Goal: Task Accomplishment & Management: Complete application form

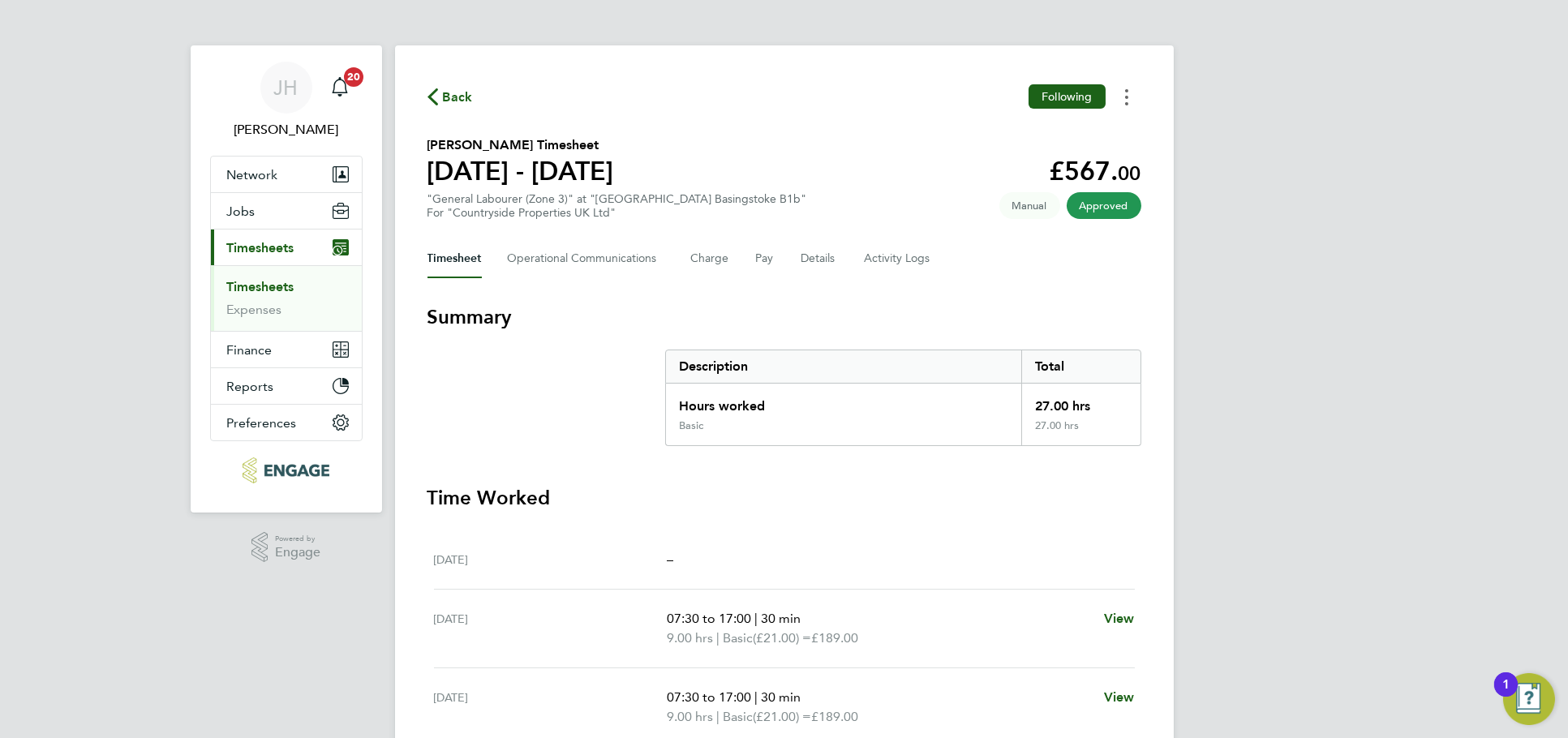
click at [1137, 104] on button "Timesheets Menu" at bounding box center [1126, 96] width 29 height 25
click at [1053, 142] on link "Download timesheet" at bounding box center [1043, 133] width 195 height 33
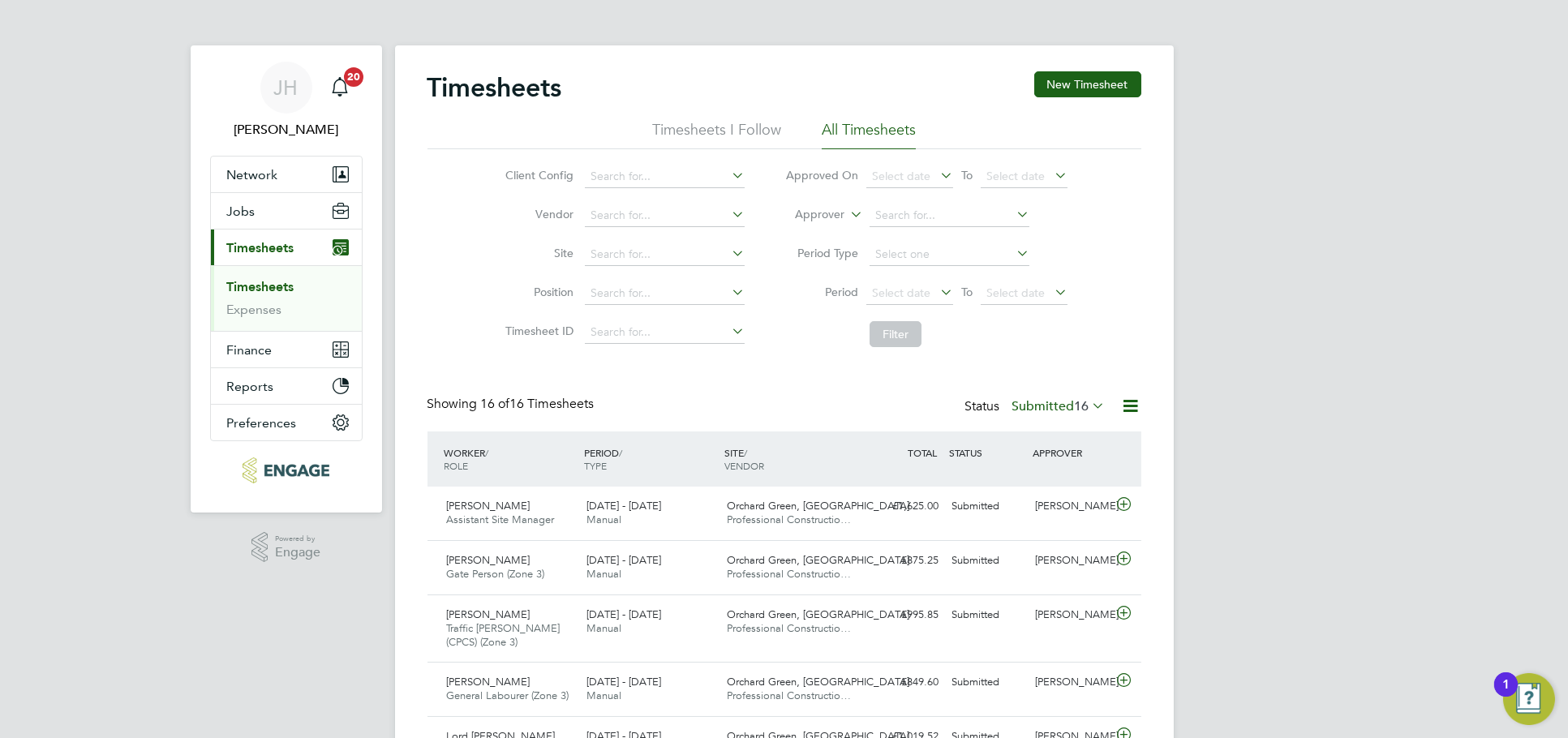
click at [1047, 408] on label "Submitted 16" at bounding box center [1059, 406] width 93 height 16
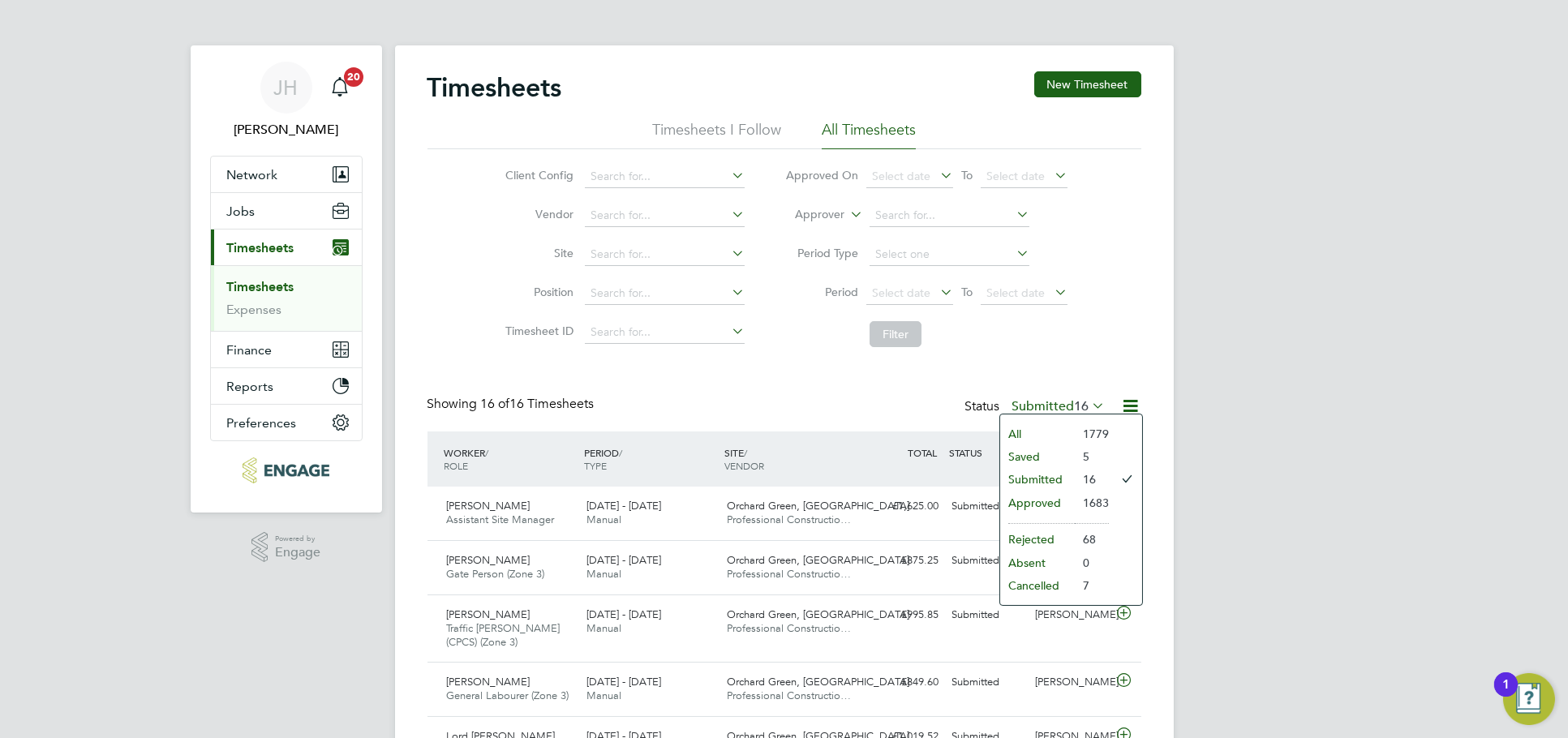
click at [1048, 501] on li "Approved" at bounding box center [1037, 502] width 75 height 22
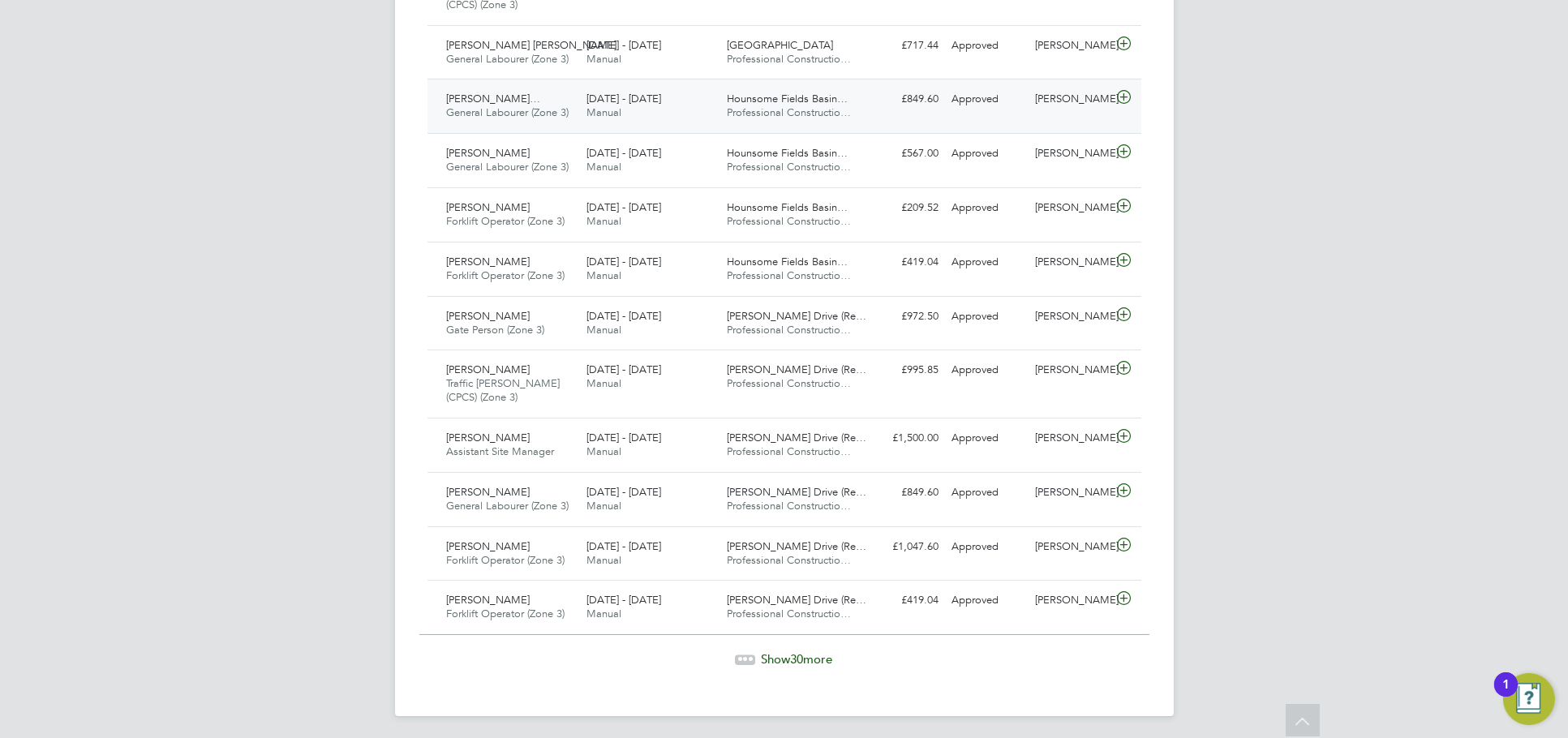
click at [1065, 112] on div "Gheorghe Cezar Hadam… General Labourer (Zone 3) 25 - 31 Aug 2025 25 - 31 Aug 20…" at bounding box center [784, 105] width 714 height 54
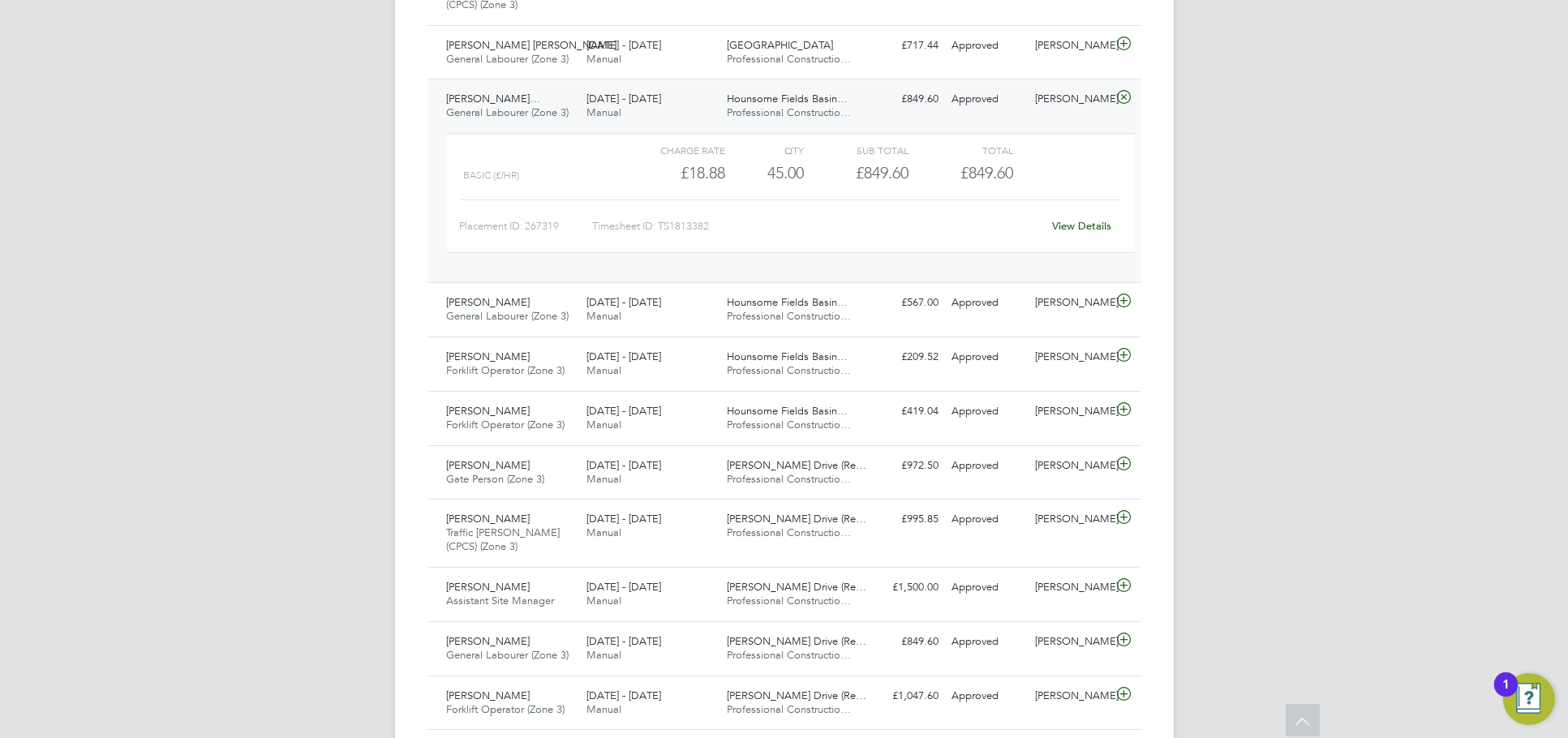
click at [1076, 226] on link "View Details" at bounding box center [1081, 225] width 59 height 14
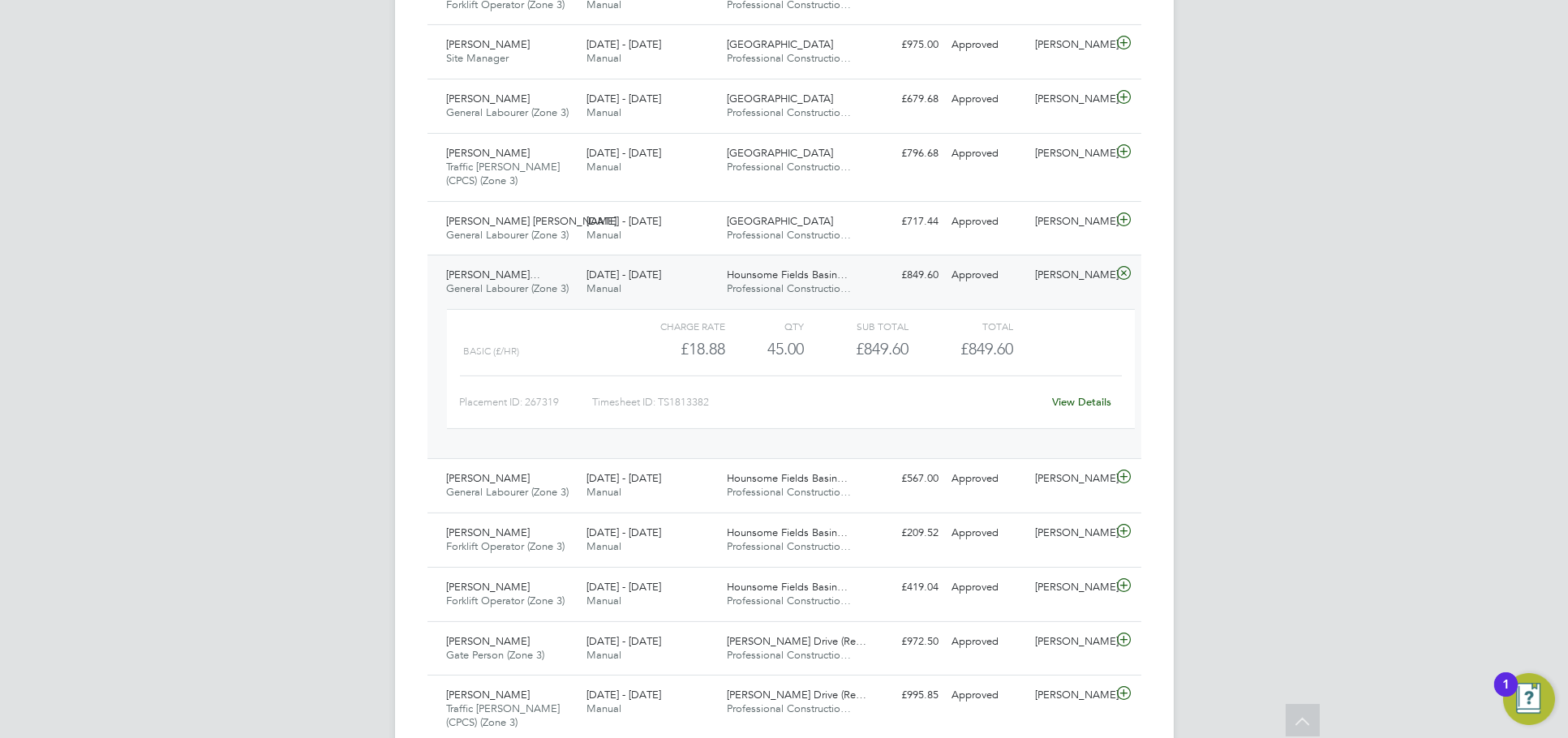
scroll to position [1351, 0]
click at [1075, 403] on link "View Details" at bounding box center [1081, 406] width 59 height 14
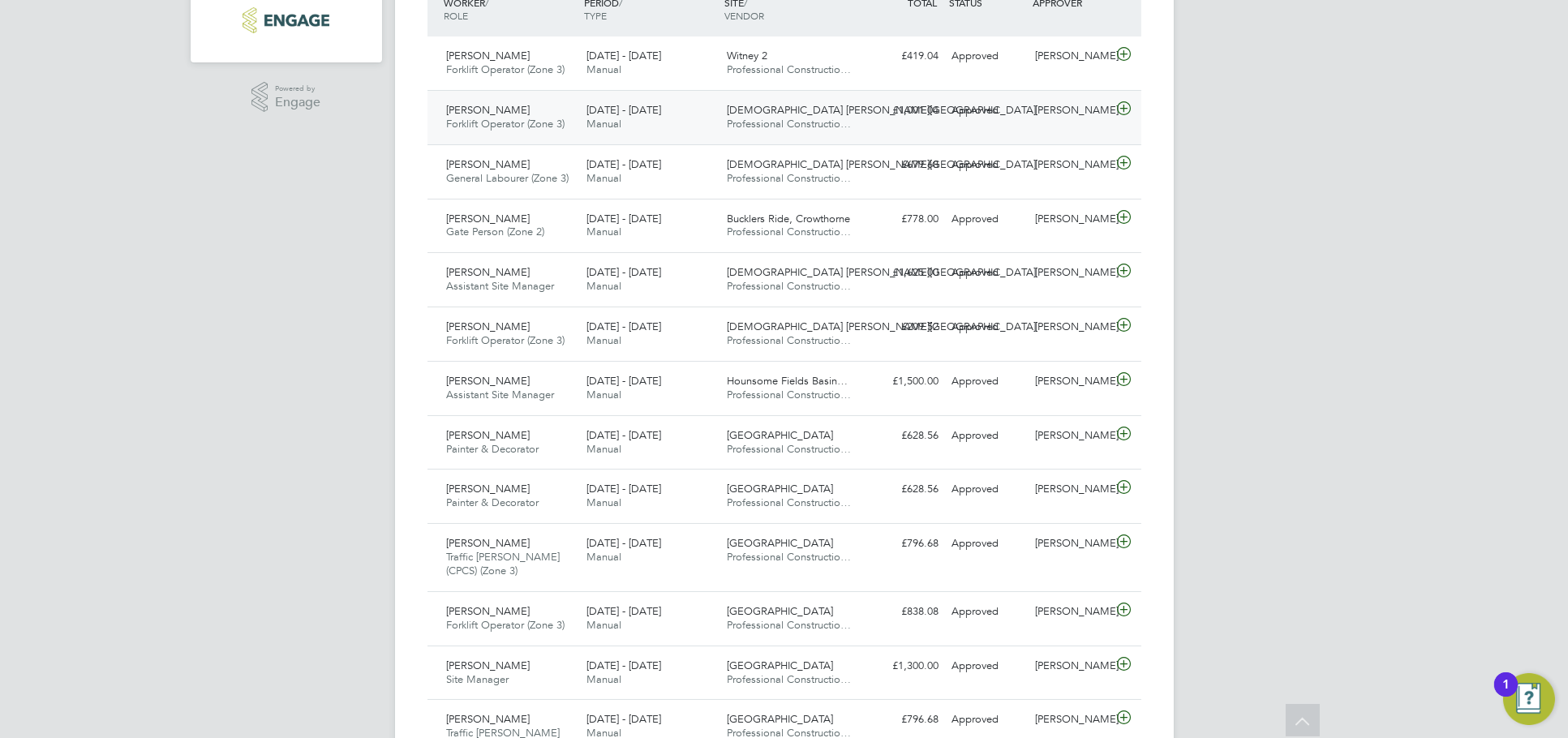
scroll to position [0, 0]
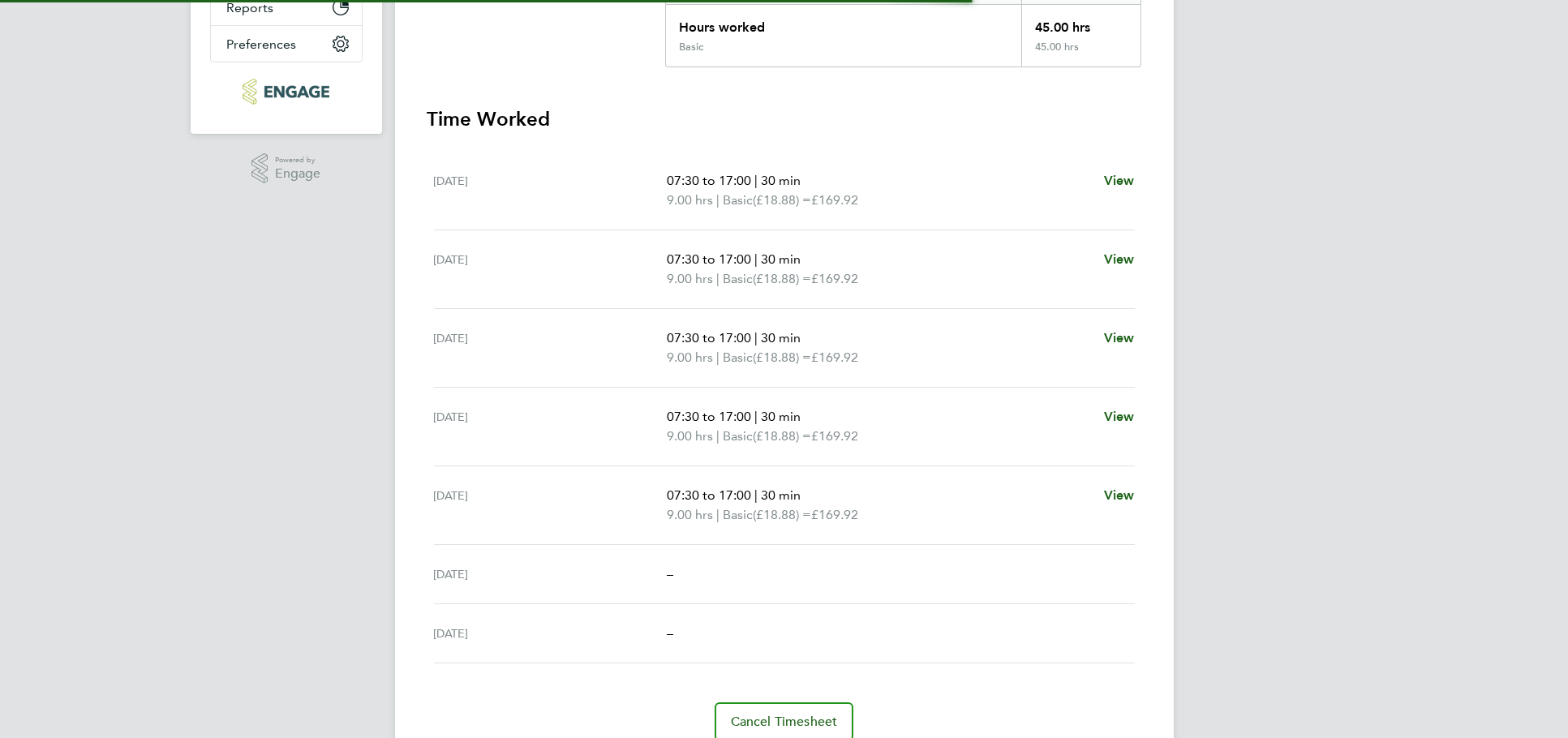
scroll to position [441, 0]
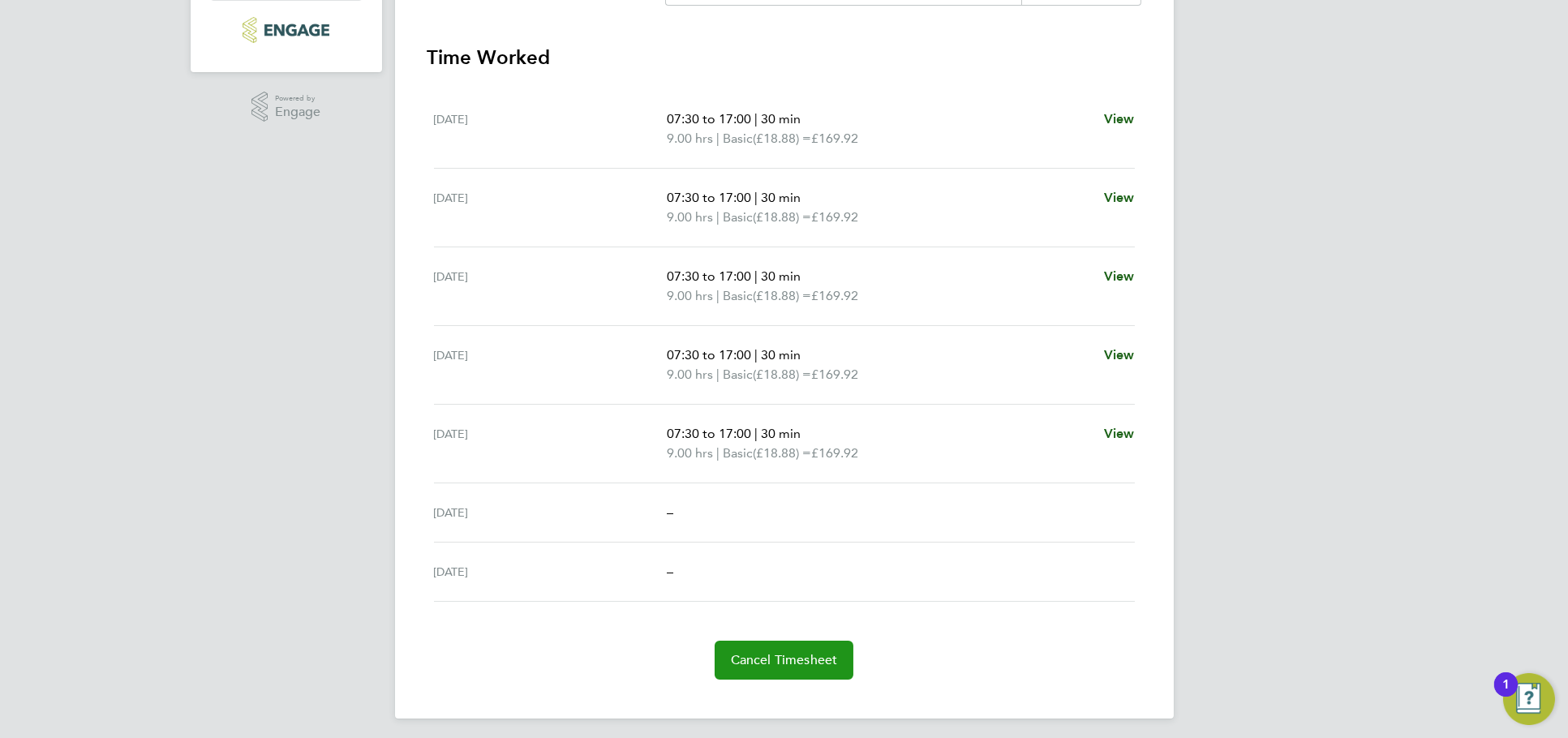
click at [789, 656] on span "Cancel Timesheet" at bounding box center [784, 660] width 107 height 16
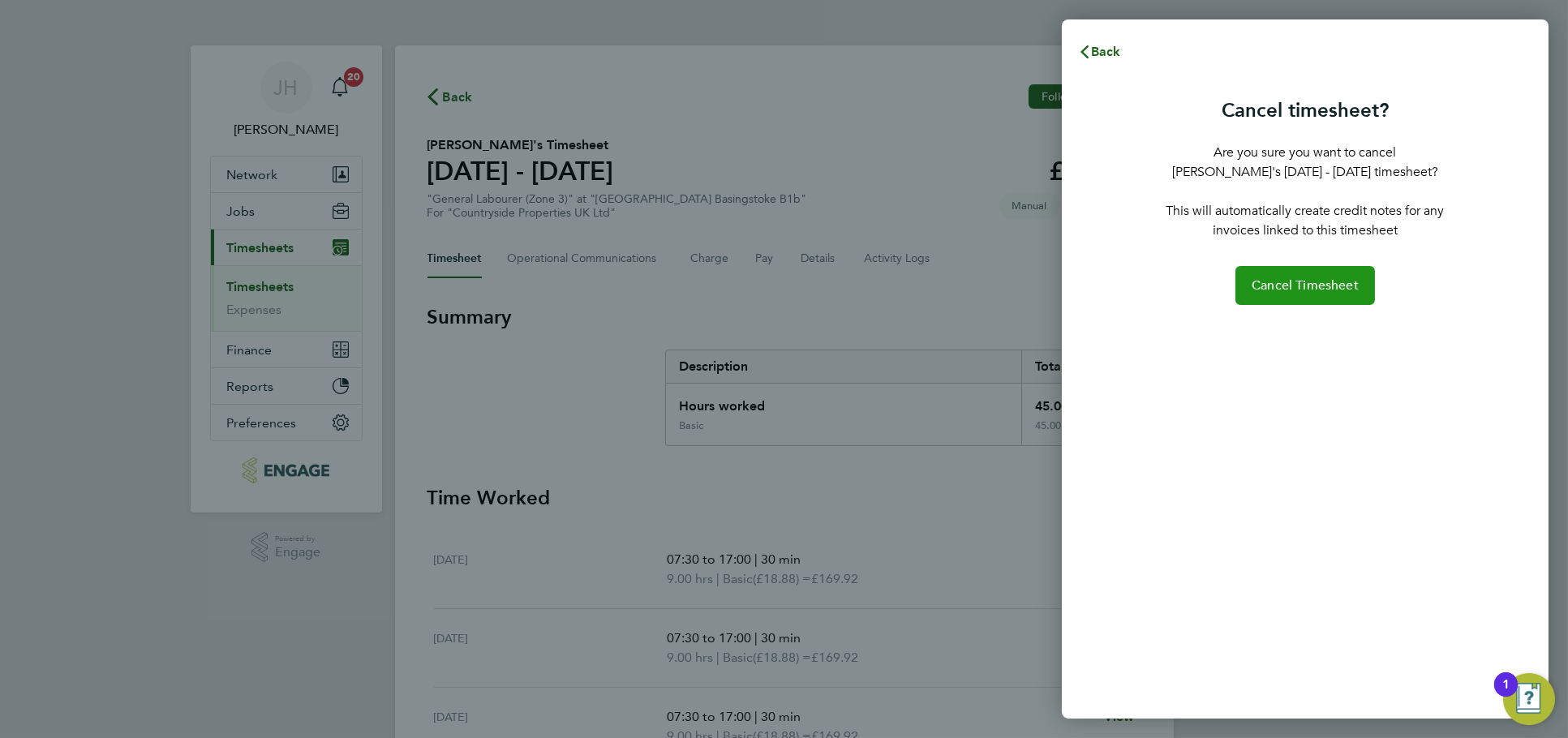
click at [1331, 285] on span "Cancel Timesheet" at bounding box center [1305, 285] width 107 height 16
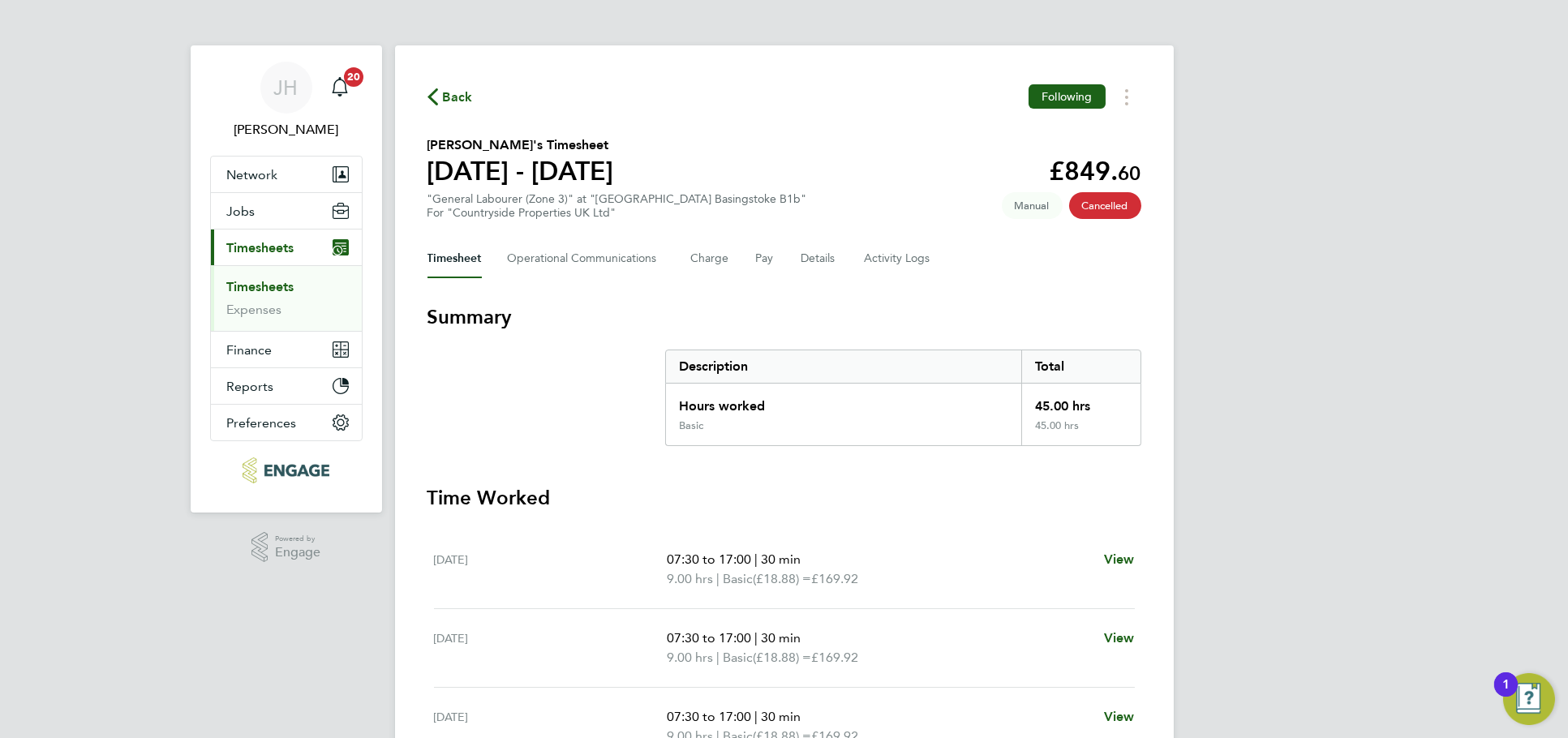
click at [457, 99] on span "Back" at bounding box center [458, 97] width 30 height 20
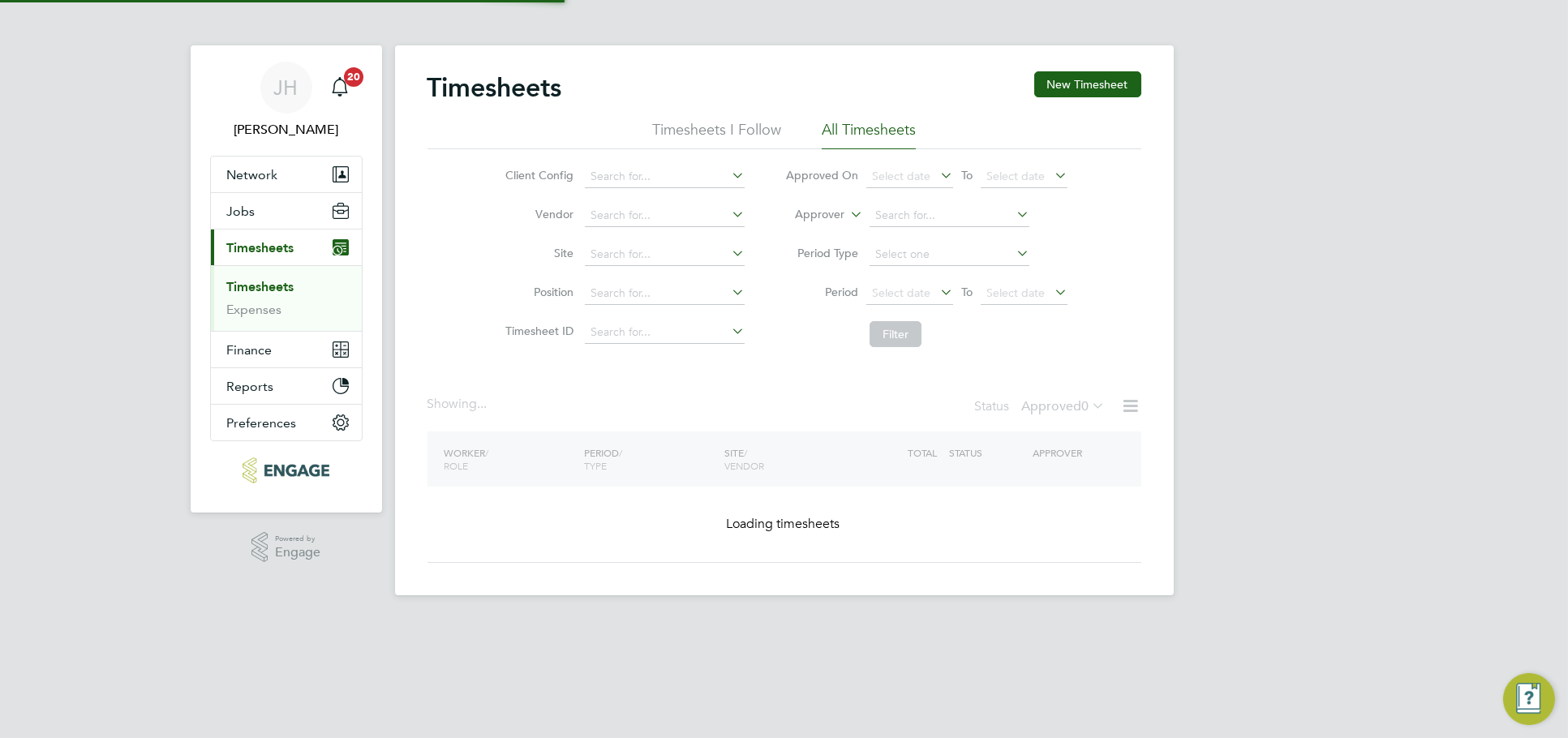
click at [1127, 87] on button "New Timesheet" at bounding box center [1087, 84] width 107 height 26
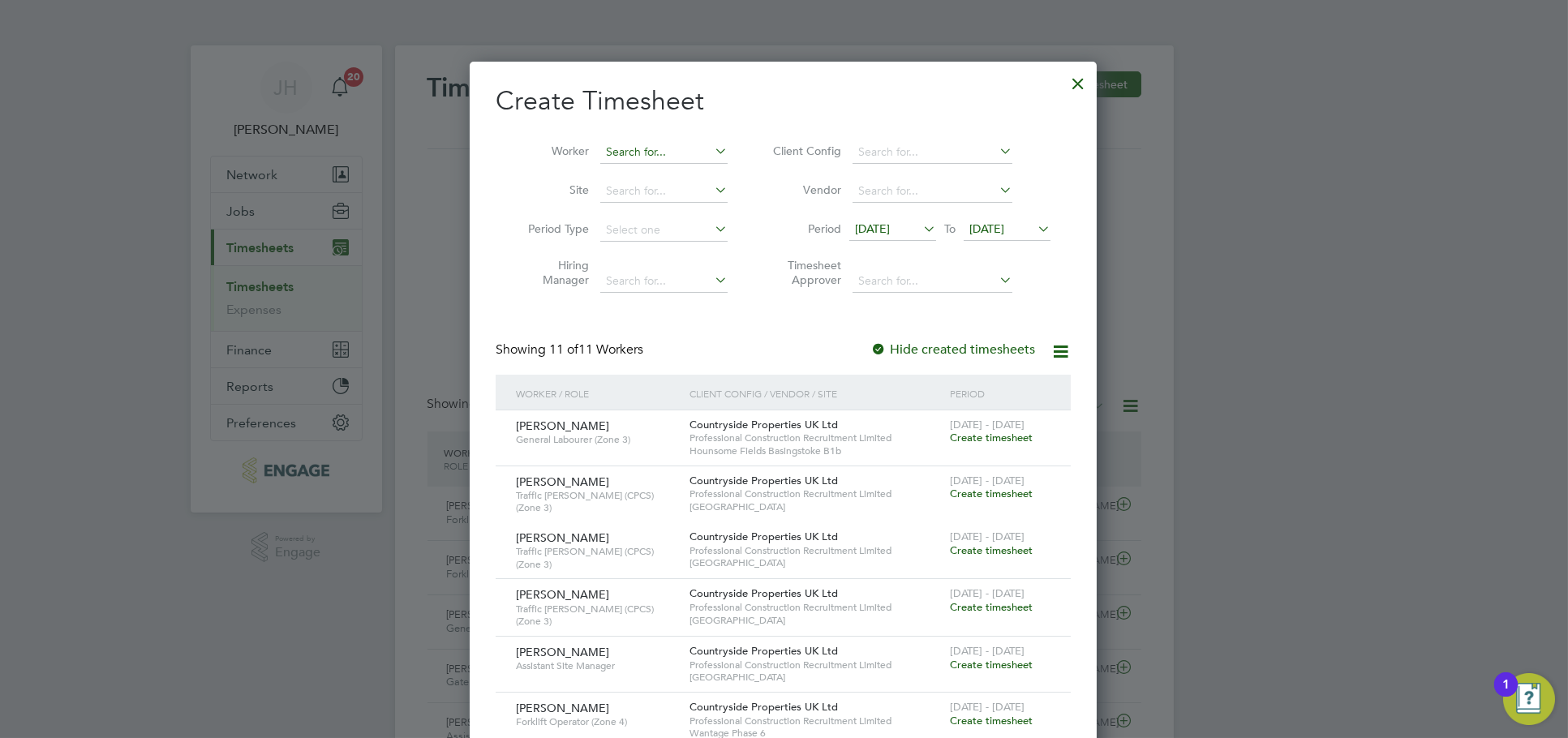
click at [658, 143] on input at bounding box center [664, 153] width 128 height 22
click at [678, 193] on li "Gheor ghe Cezar Hadambu" at bounding box center [681, 196] width 163 height 22
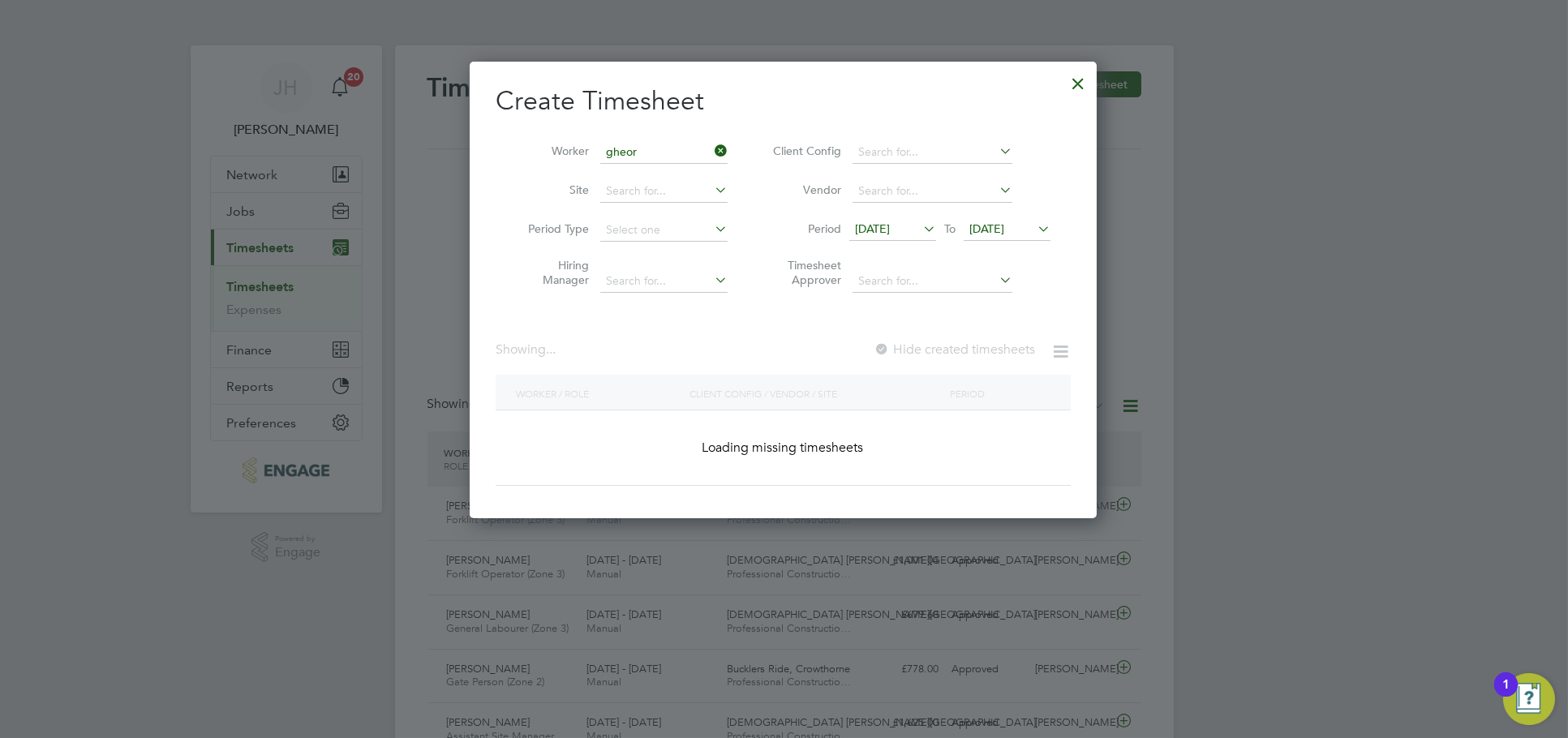
type input "Gheorghe Cezar Hadambu"
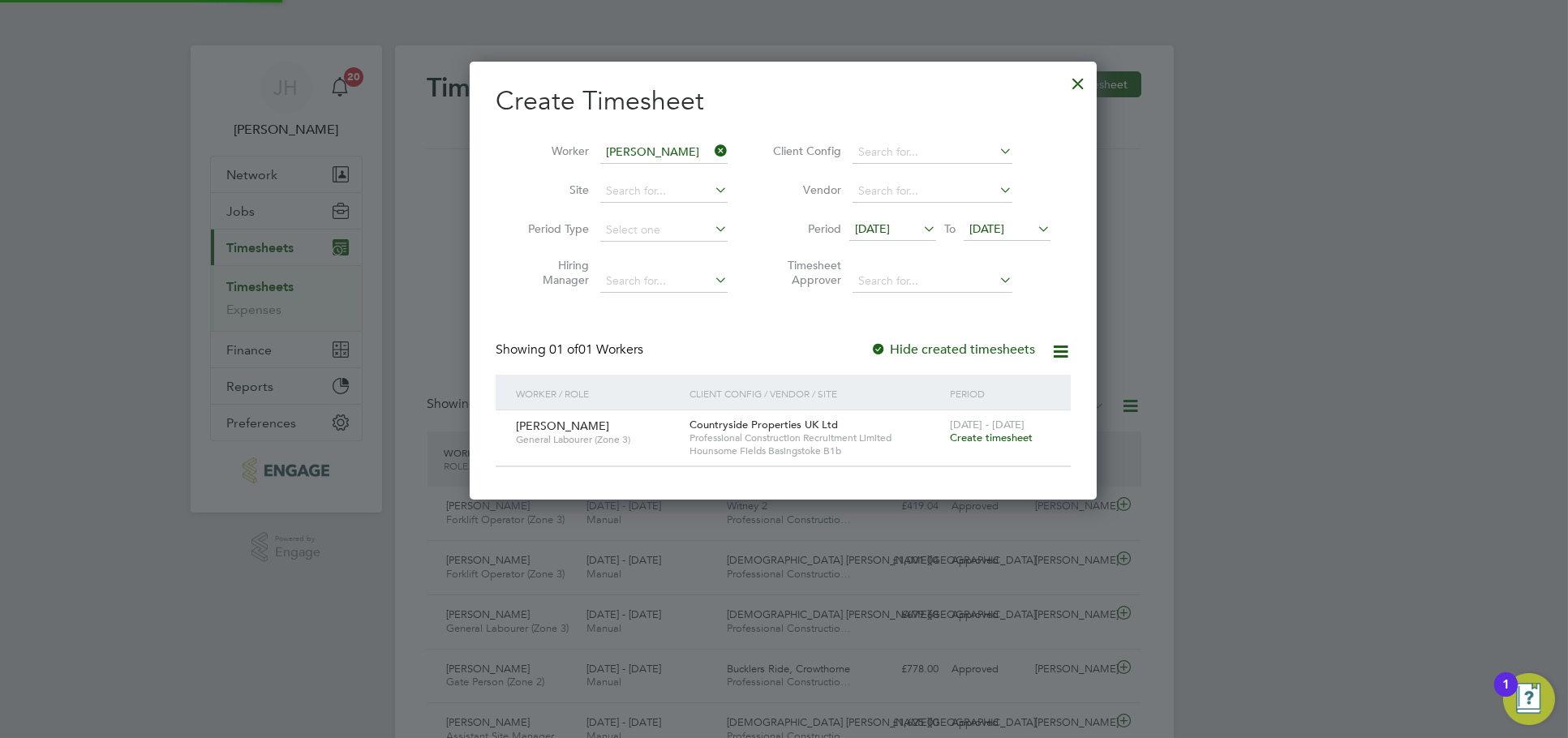
click at [996, 435] on span "Create timesheet" at bounding box center [991, 437] width 83 height 14
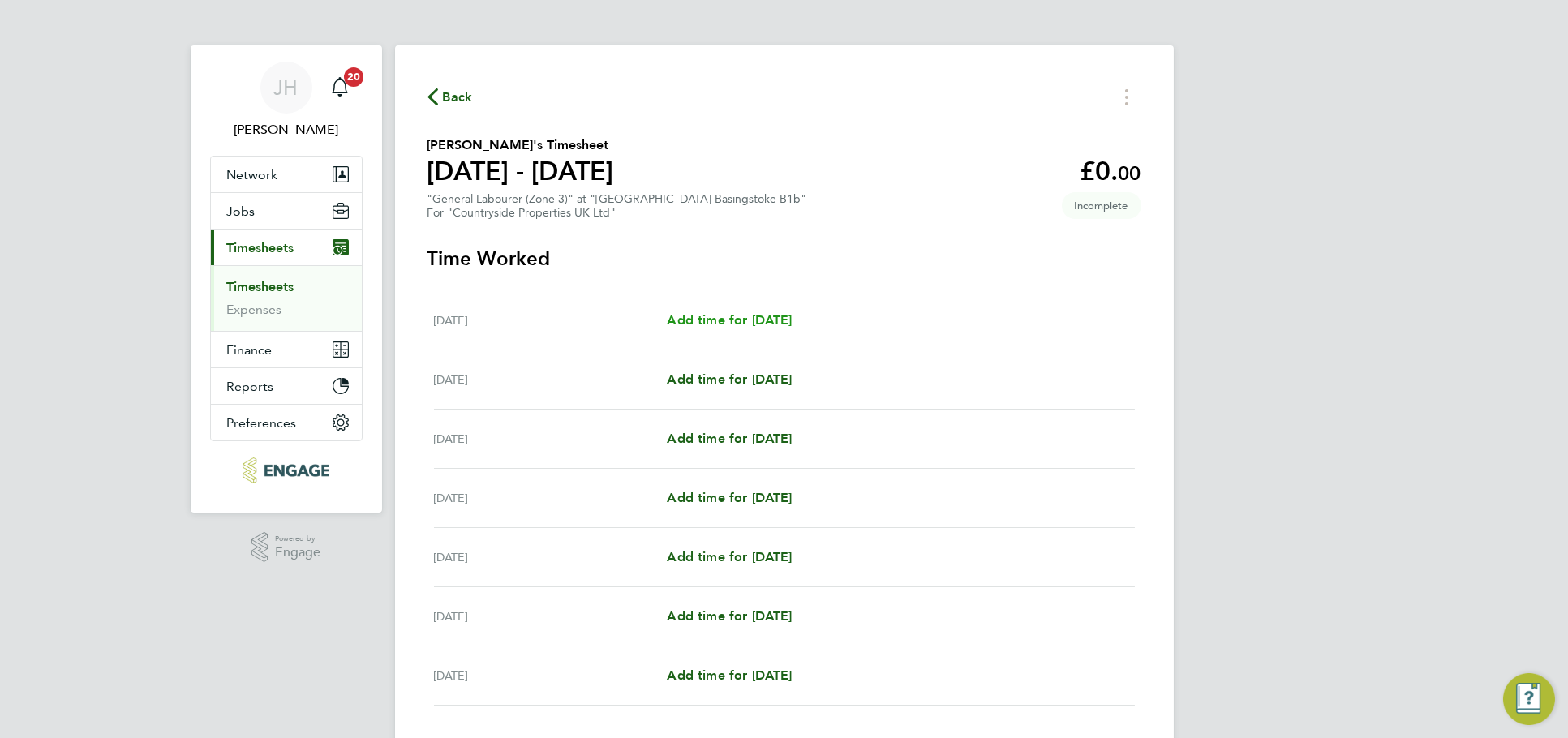
click at [726, 317] on span "Add time for Mon 25 Aug" at bounding box center [730, 320] width 125 height 15
select select "30"
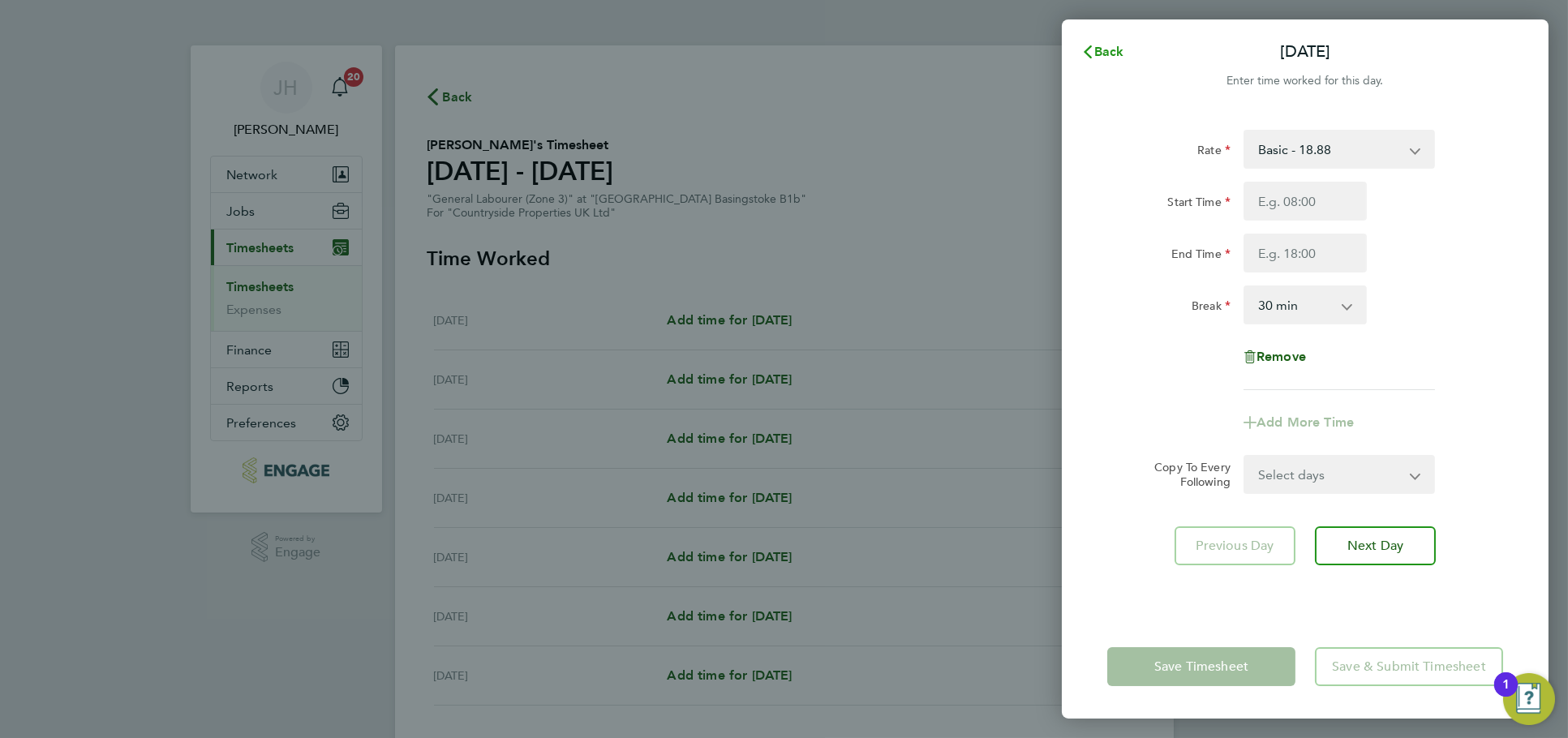
click at [1120, 63] on button "Back" at bounding box center [1102, 52] width 75 height 33
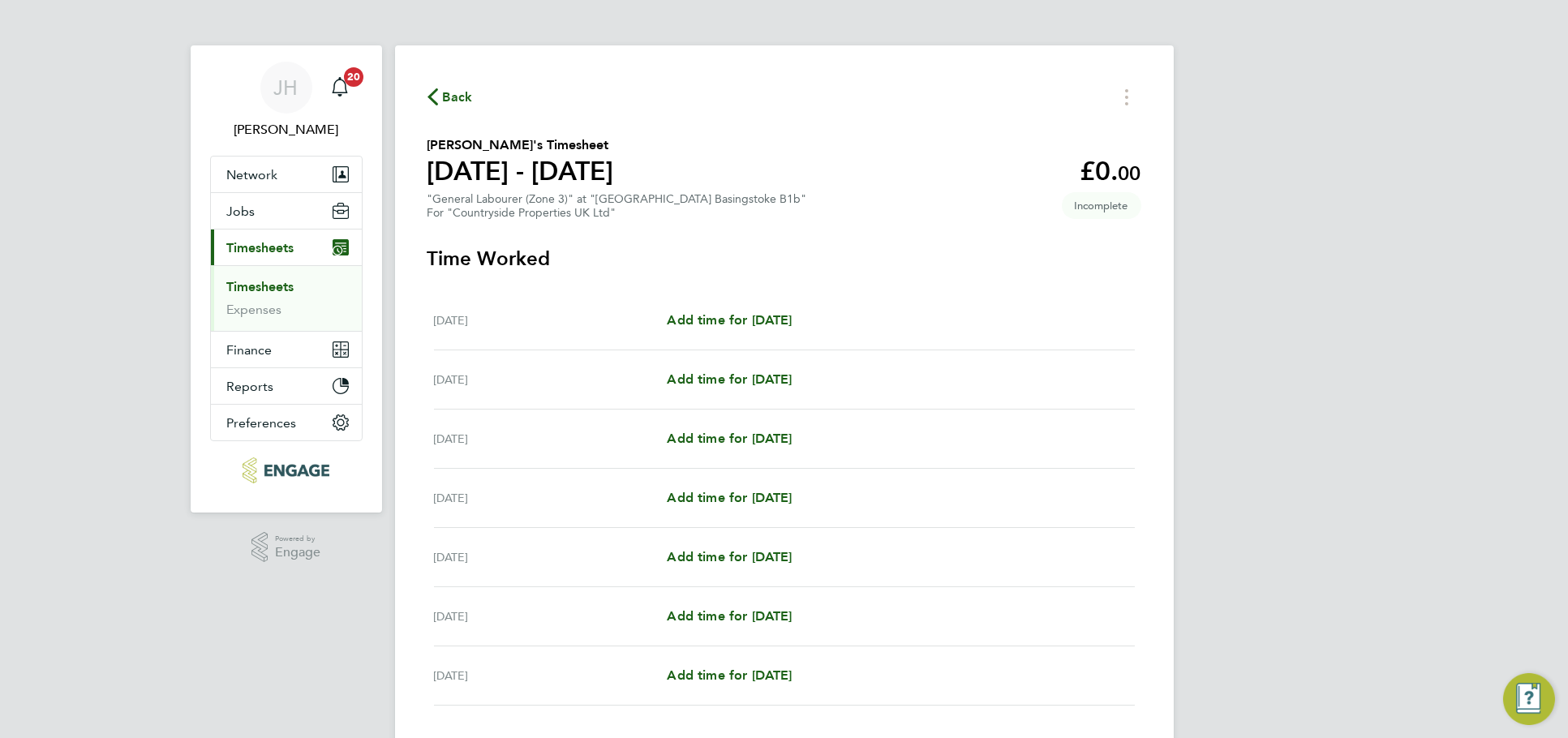
click at [718, 405] on div "Tue 26 Aug Add time for Tue 26 Aug Add time for Tue 26 Aug" at bounding box center [784, 380] width 701 height 59
click at [740, 381] on span "Add time for Tue 26 Aug" at bounding box center [730, 379] width 125 height 15
select select "30"
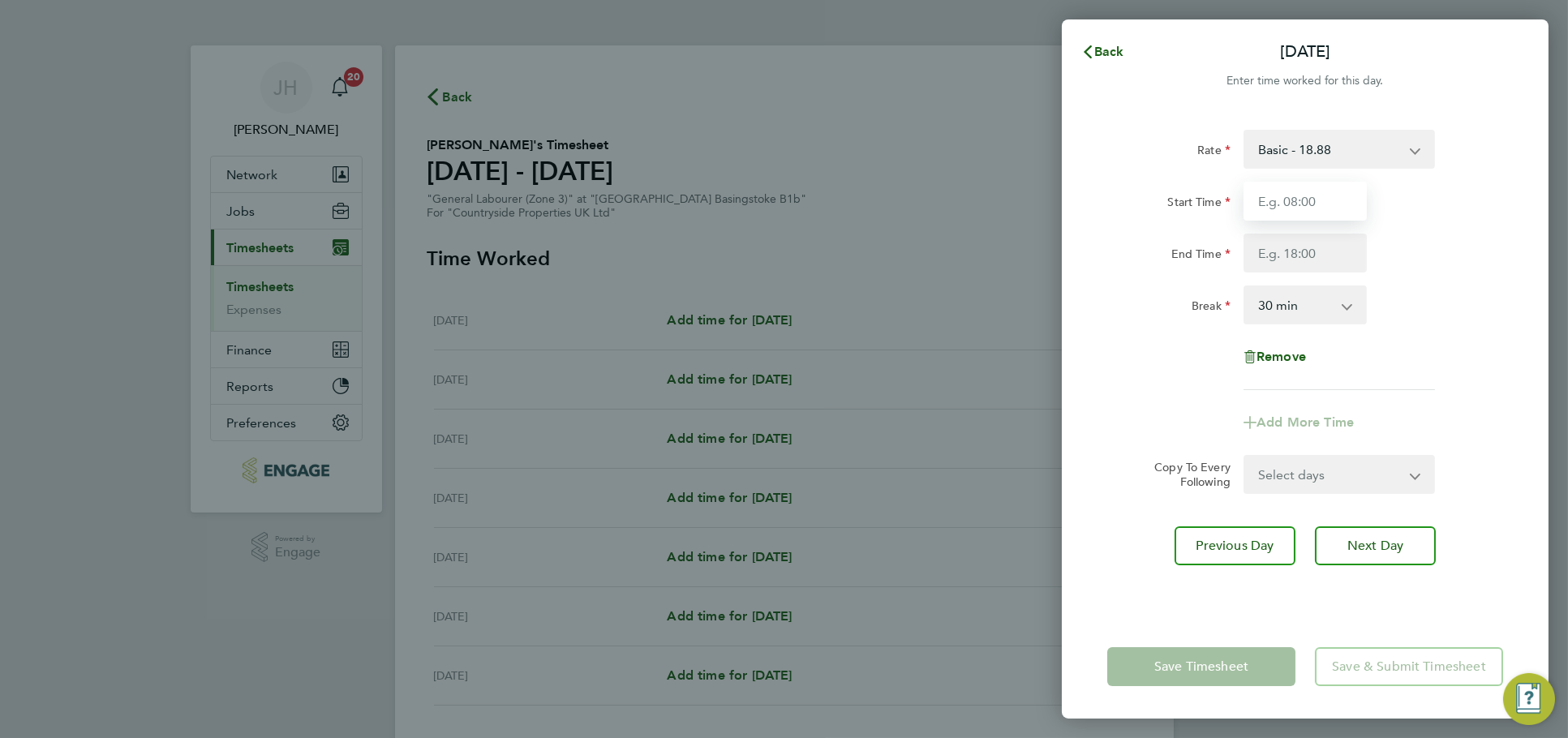
click at [1299, 213] on input "Start Time" at bounding box center [1306, 201] width 123 height 39
type input "07:30"
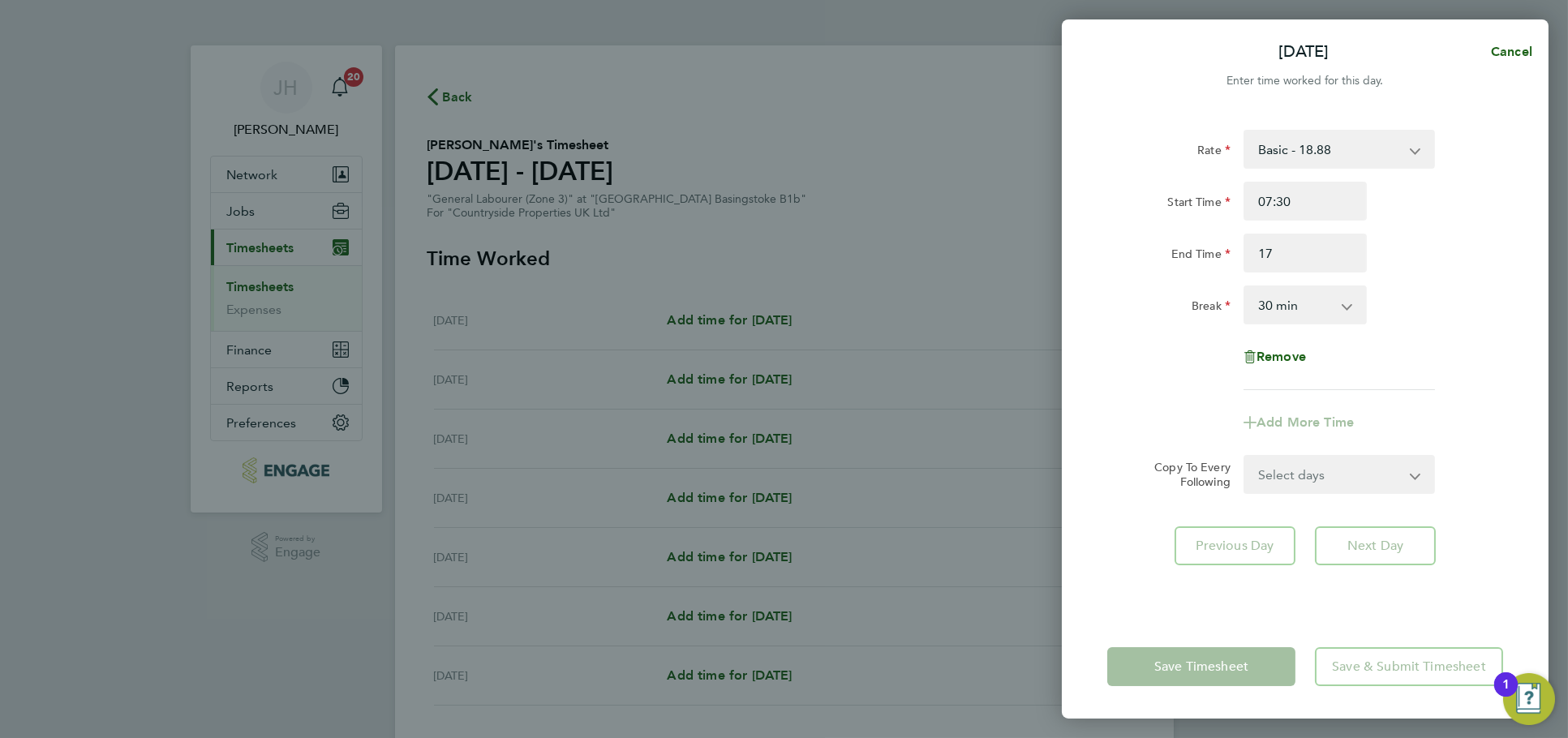
type input "17:00"
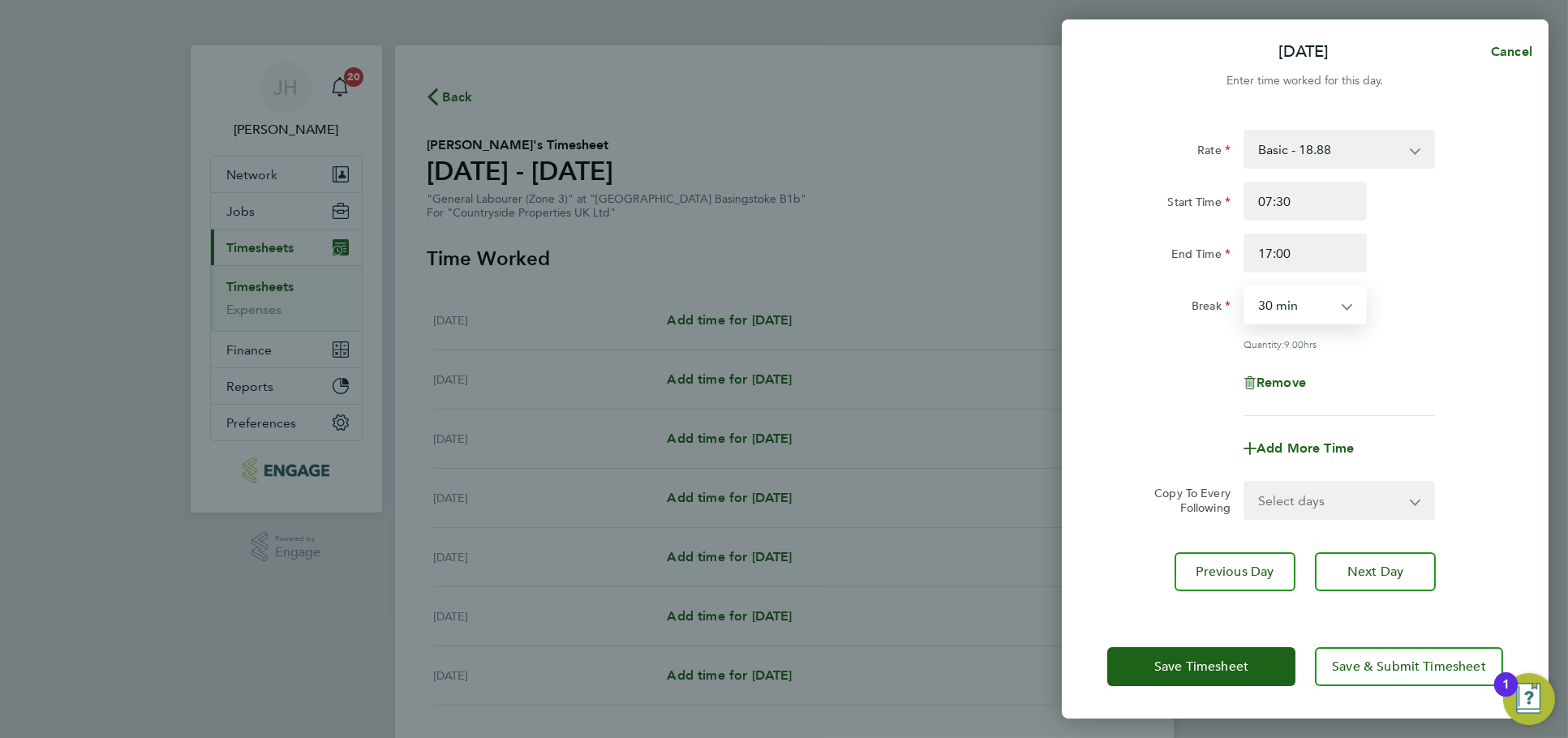
drag, startPoint x: 1320, startPoint y: 486, endPoint x: 1316, endPoint y: 513, distance: 27.3
click at [1320, 486] on select "Select days Day Weekday (Mon-Fri) Weekend (Sat-Sun) Wednesday Thursday Friday S…" at bounding box center [1330, 501] width 171 height 36
select select "WED"
click at [1245, 483] on select "Select days Day Weekday (Mon-Fri) Weekend (Sat-Sun) Wednesday Thursday Friday S…" at bounding box center [1330, 501] width 171 height 36
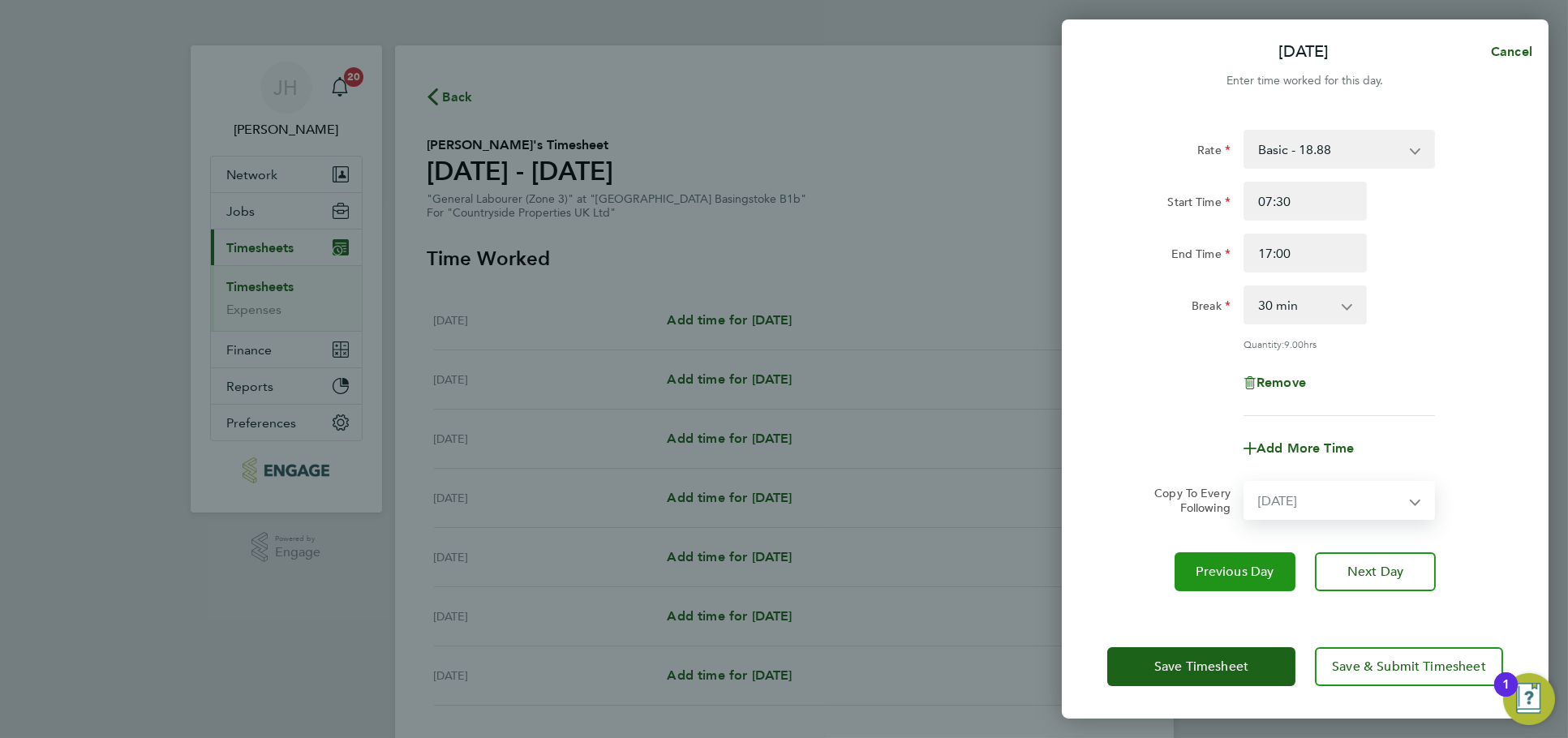
select select "2025-08-31"
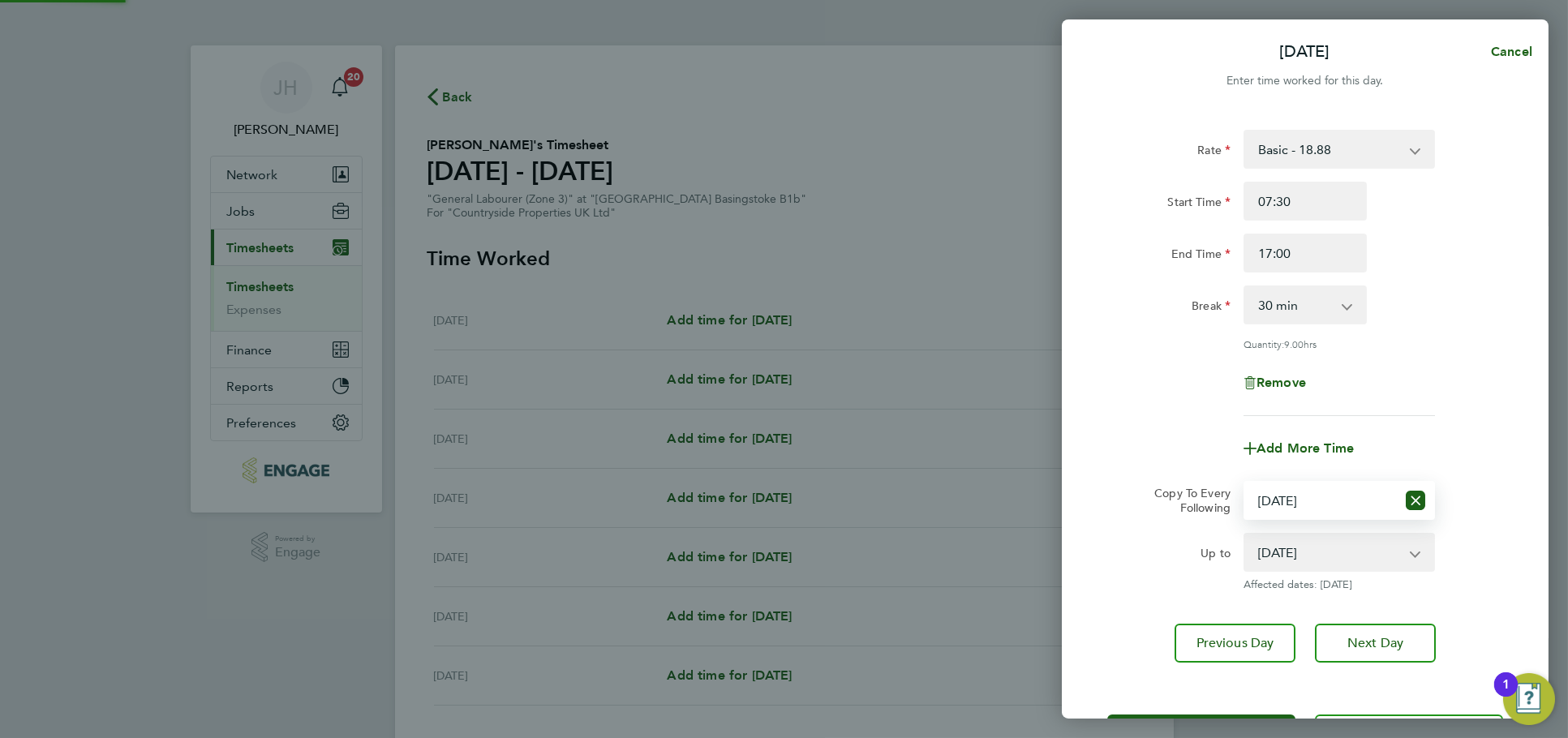
click at [1177, 708] on div "Save Timesheet Save & Submit Timesheet" at bounding box center [1306, 734] width 487 height 104
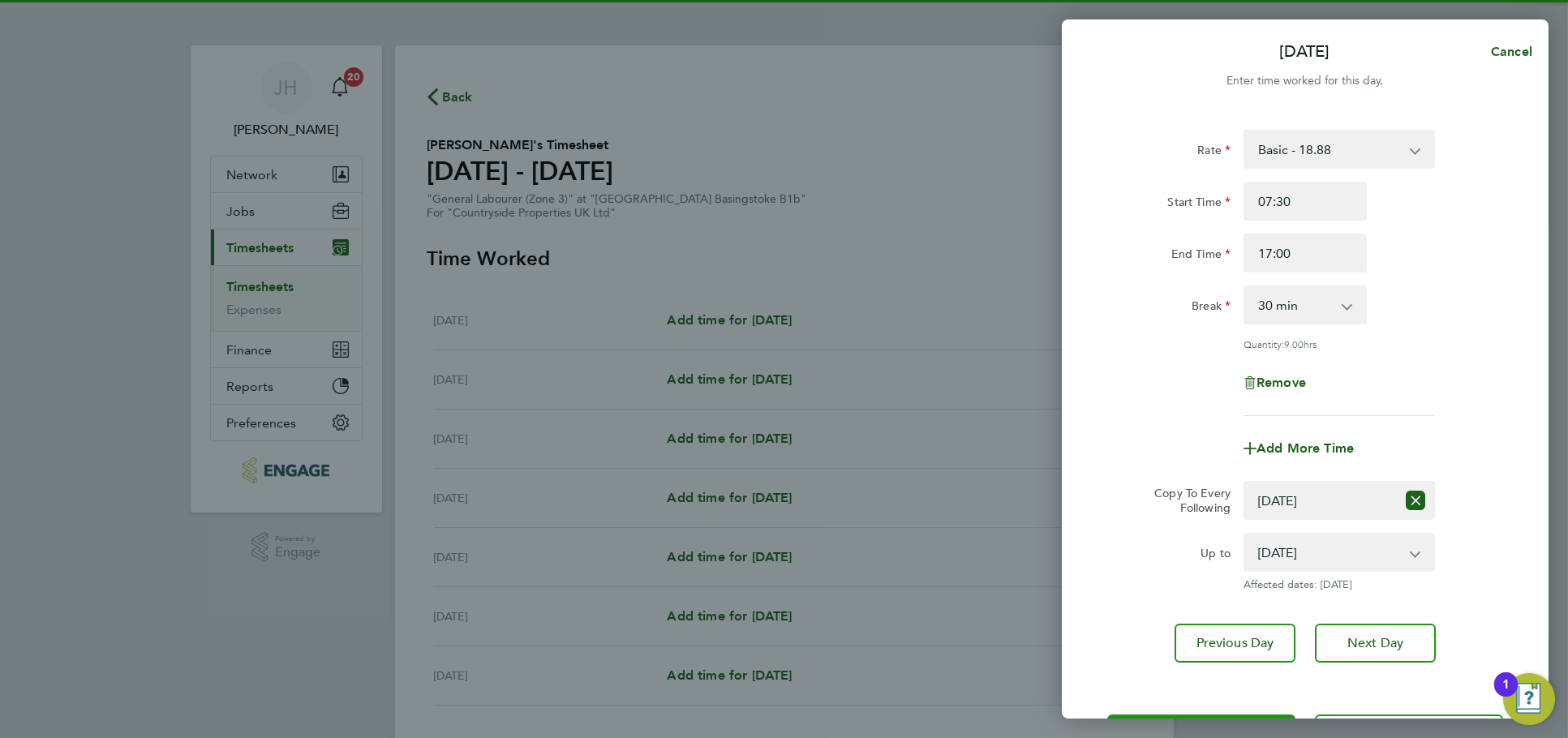
click at [1177, 715] on button "Save Timesheet" at bounding box center [1202, 734] width 189 height 39
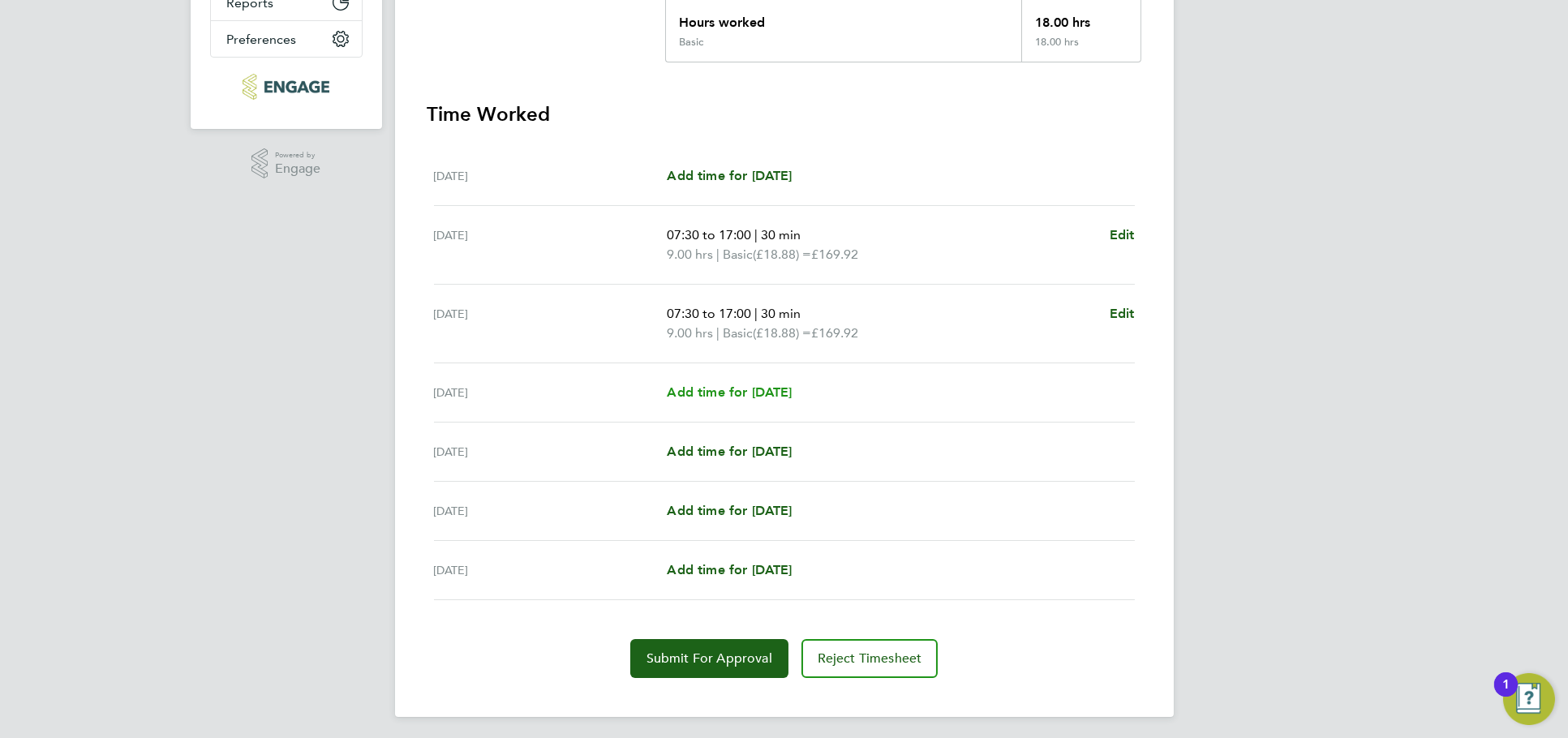
click at [773, 383] on link "Add time for Thu 28 Aug" at bounding box center [730, 393] width 125 height 20
select select "30"
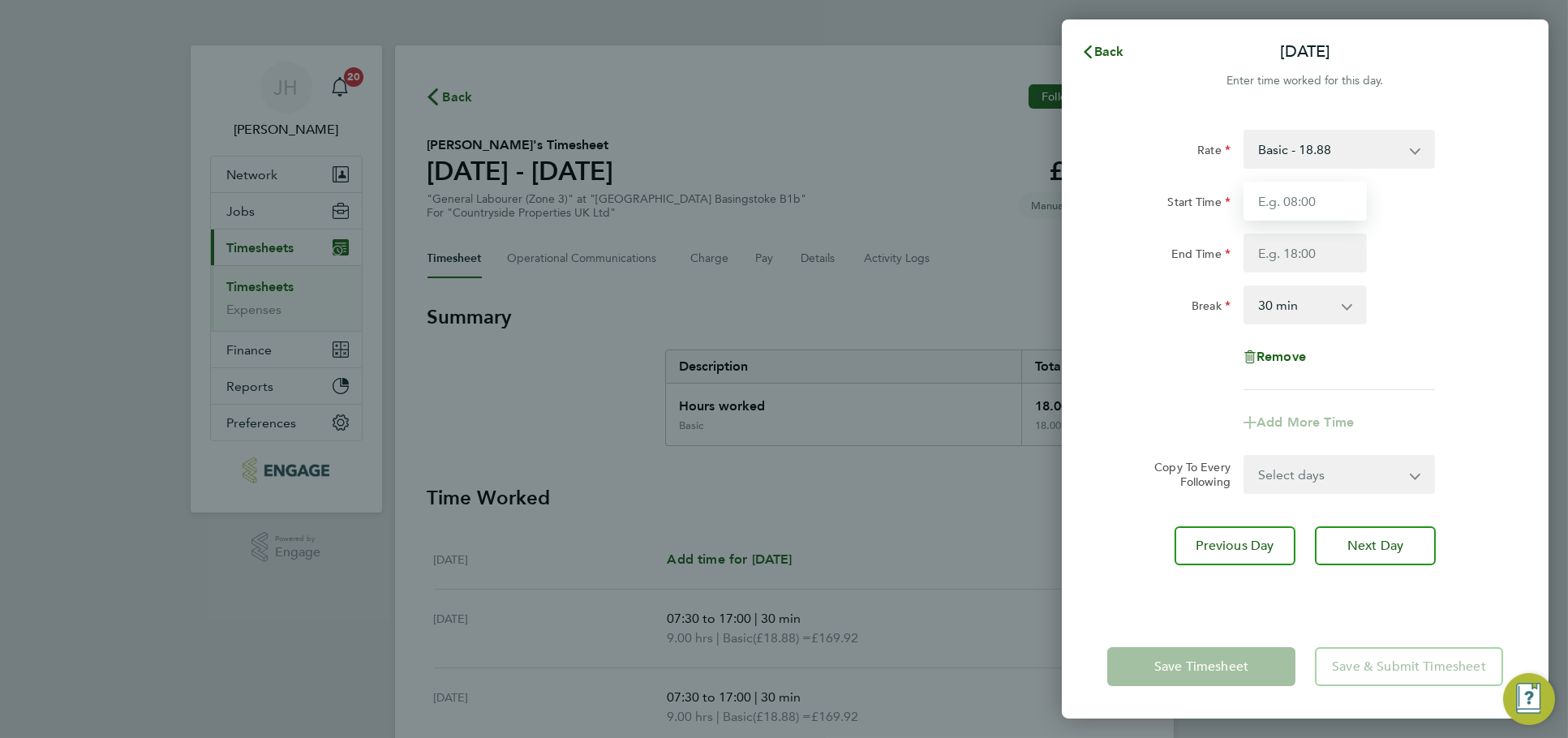
click at [1325, 190] on input "Start Time" at bounding box center [1306, 201] width 123 height 39
type input "07:30"
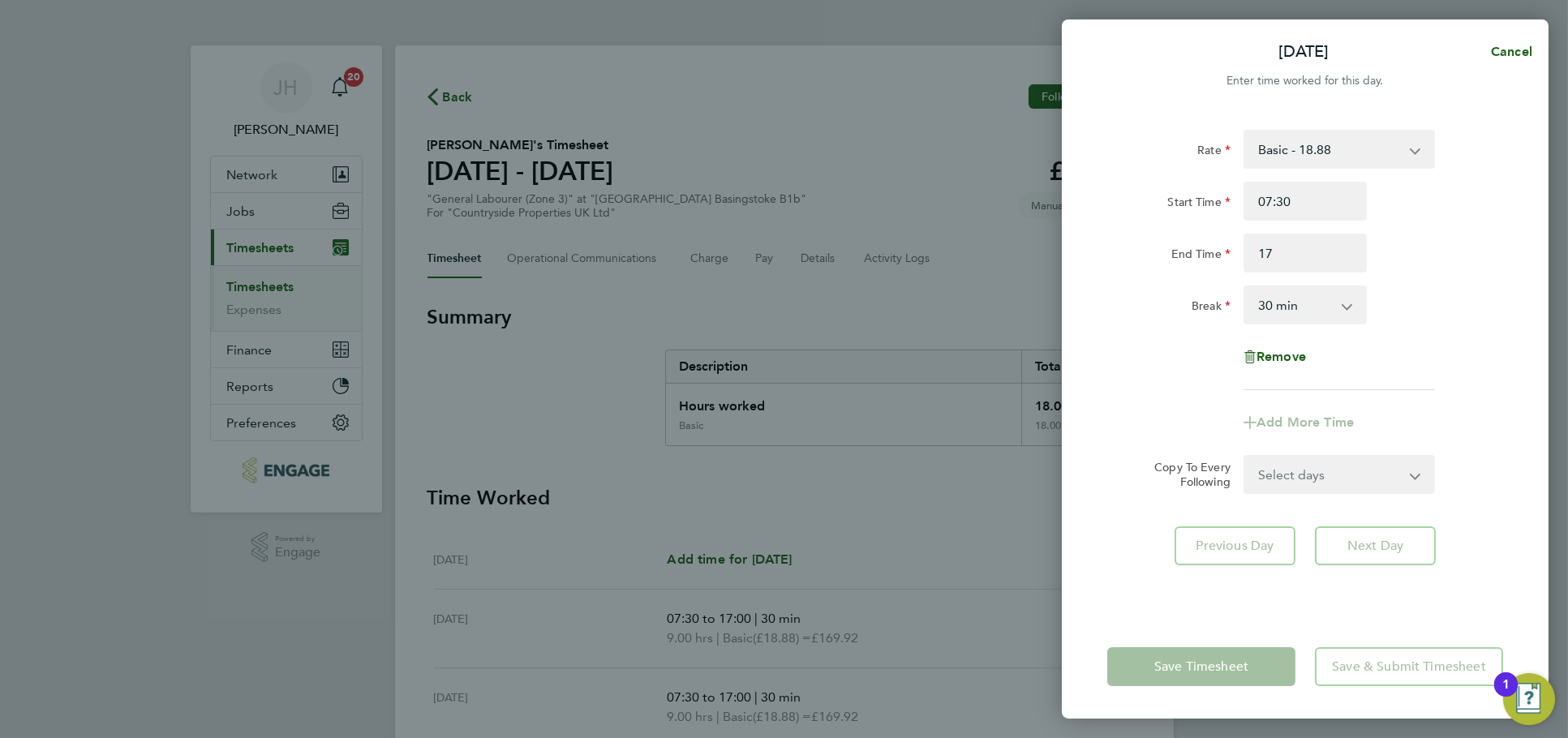
type input "17:00"
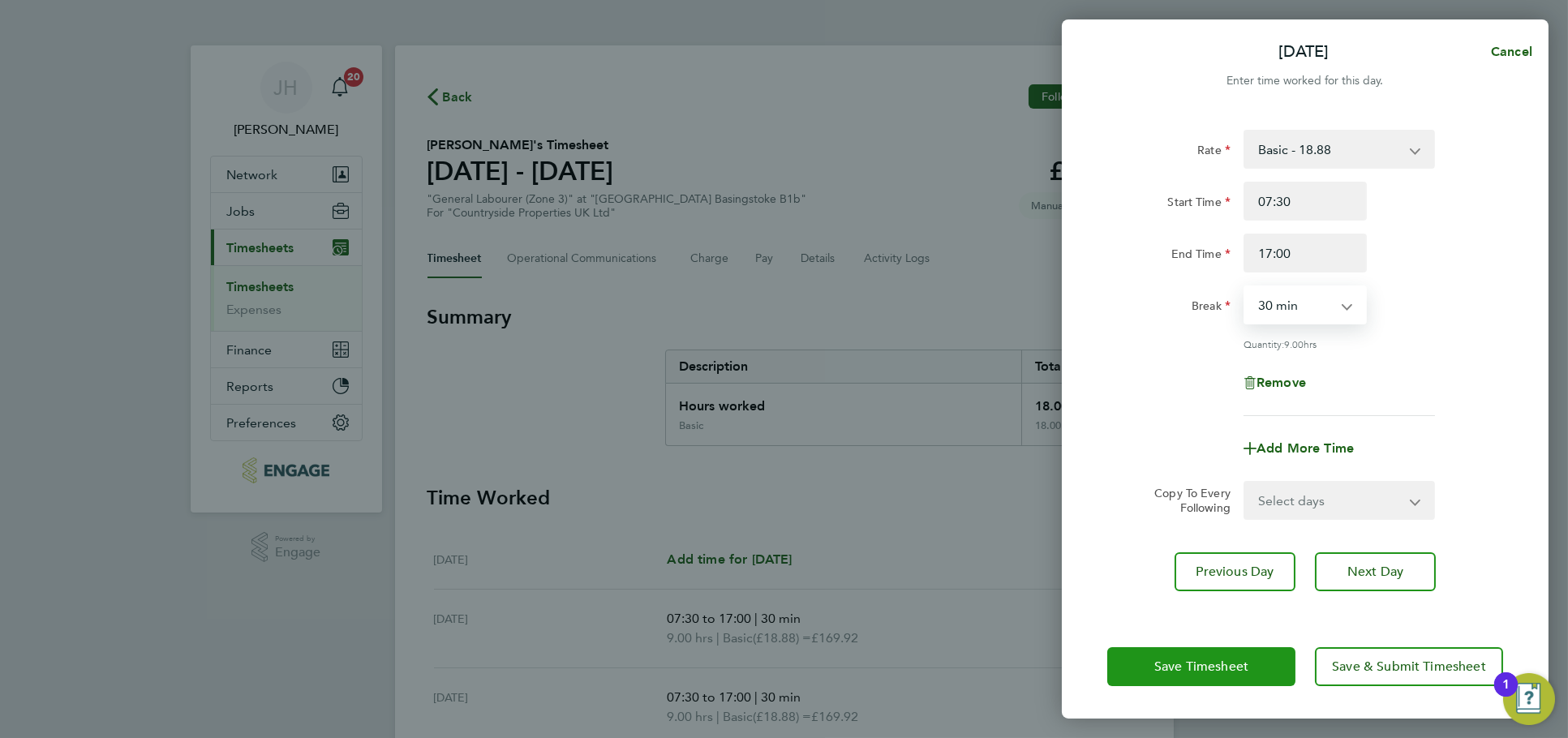
click at [1210, 658] on span "Save Timesheet" at bounding box center [1201, 666] width 94 height 16
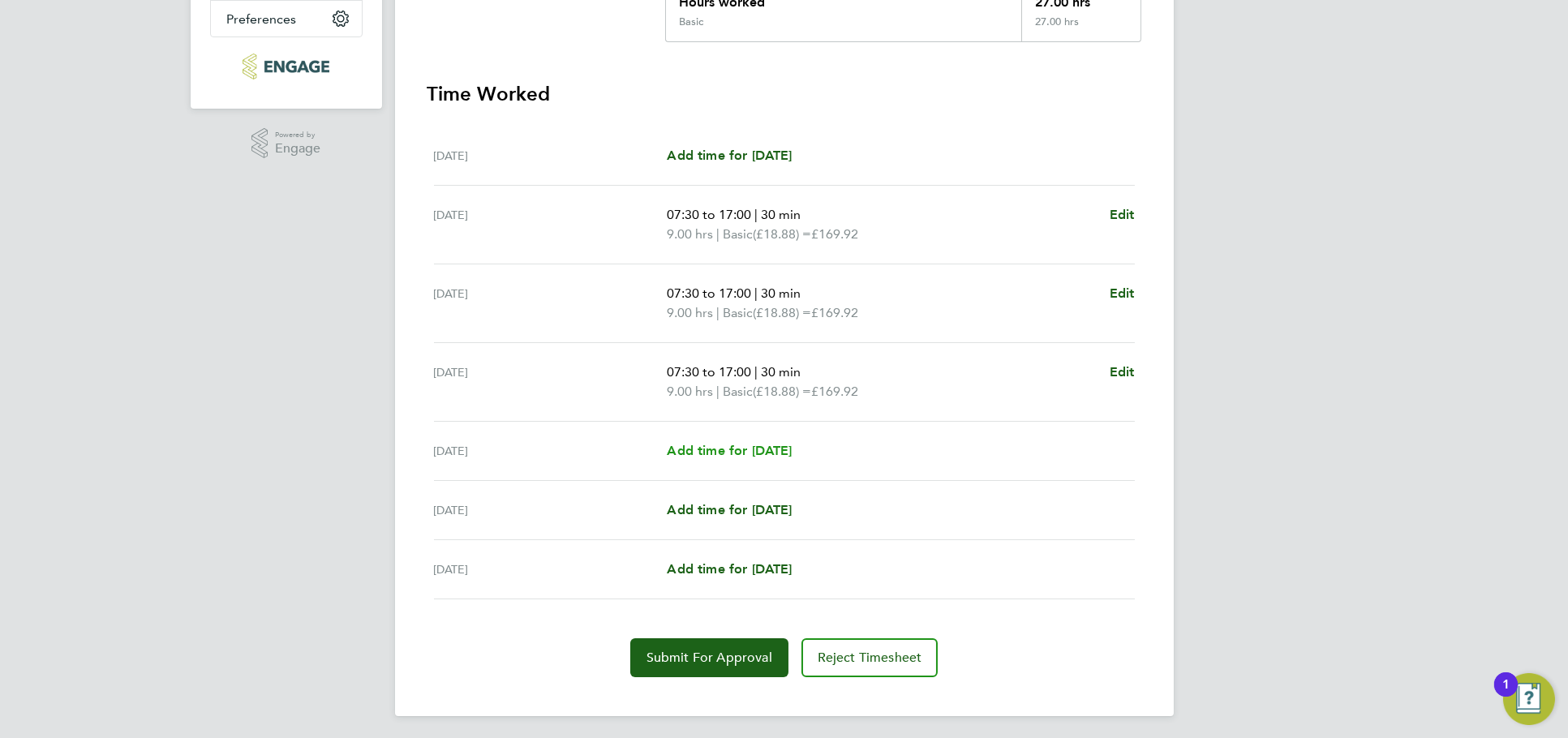
click at [777, 445] on span "Add time for Fri 29 Aug" at bounding box center [730, 451] width 125 height 15
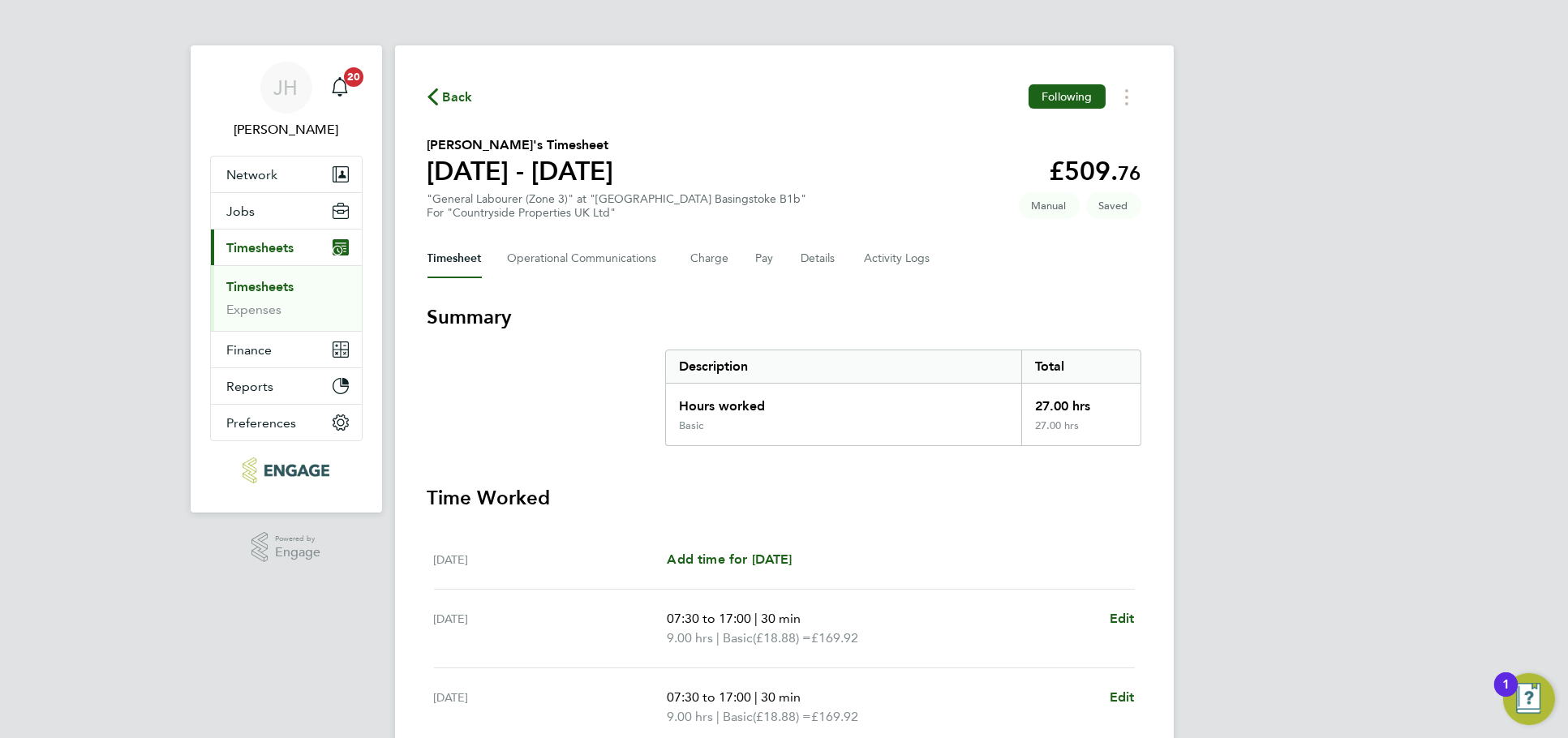
select select "30"
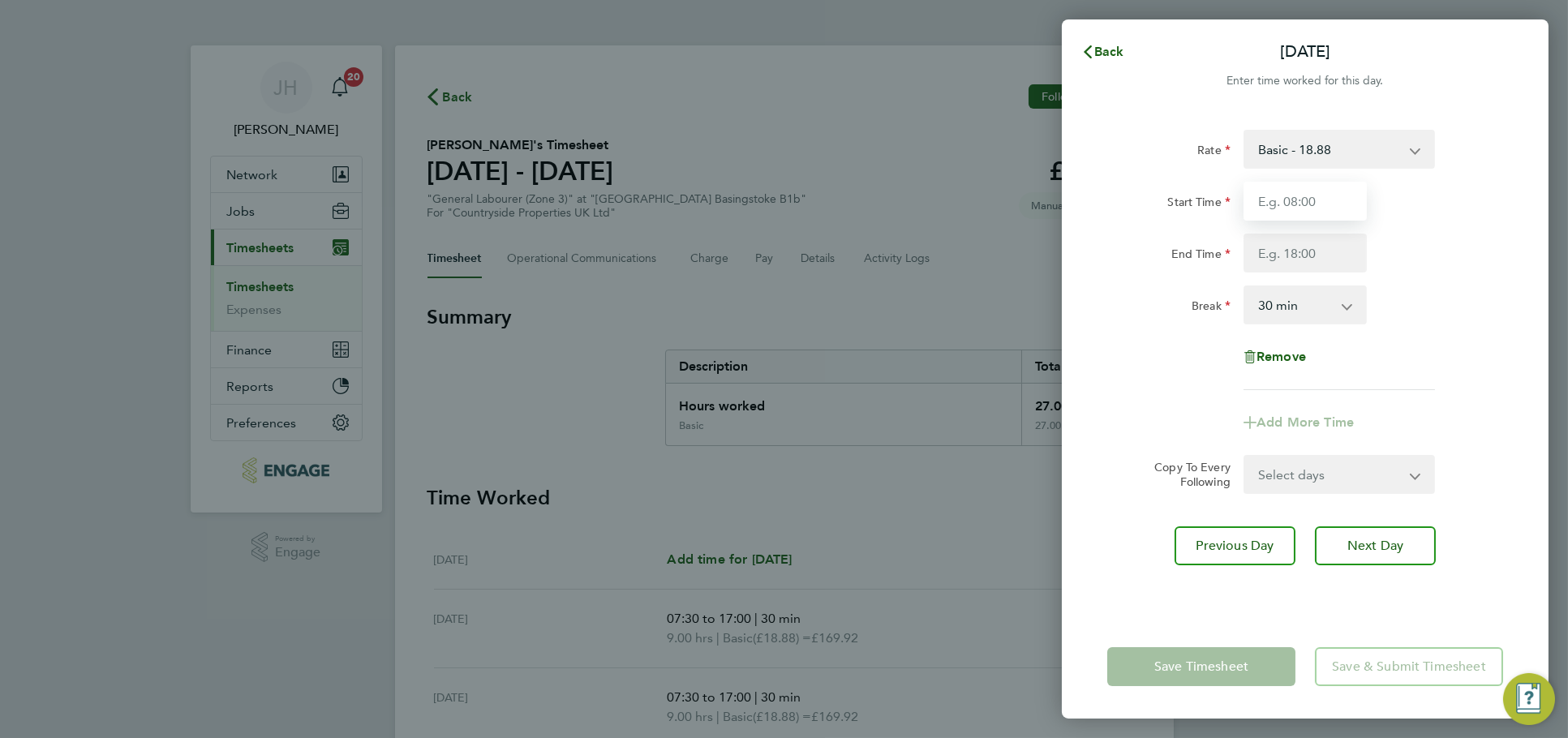
click at [1337, 195] on input "Start Time" at bounding box center [1306, 201] width 123 height 39
type input "07:30"
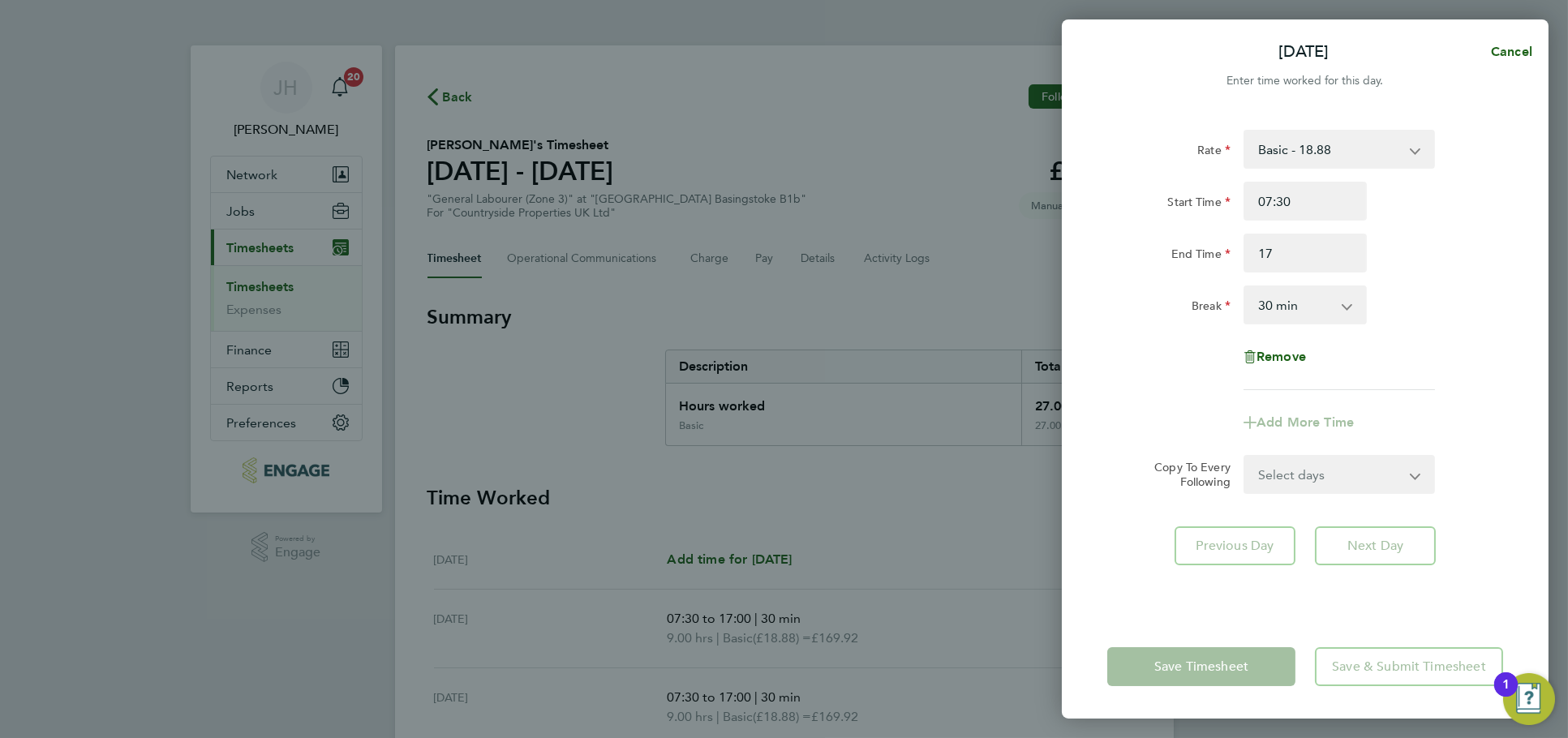
type input "17:00"
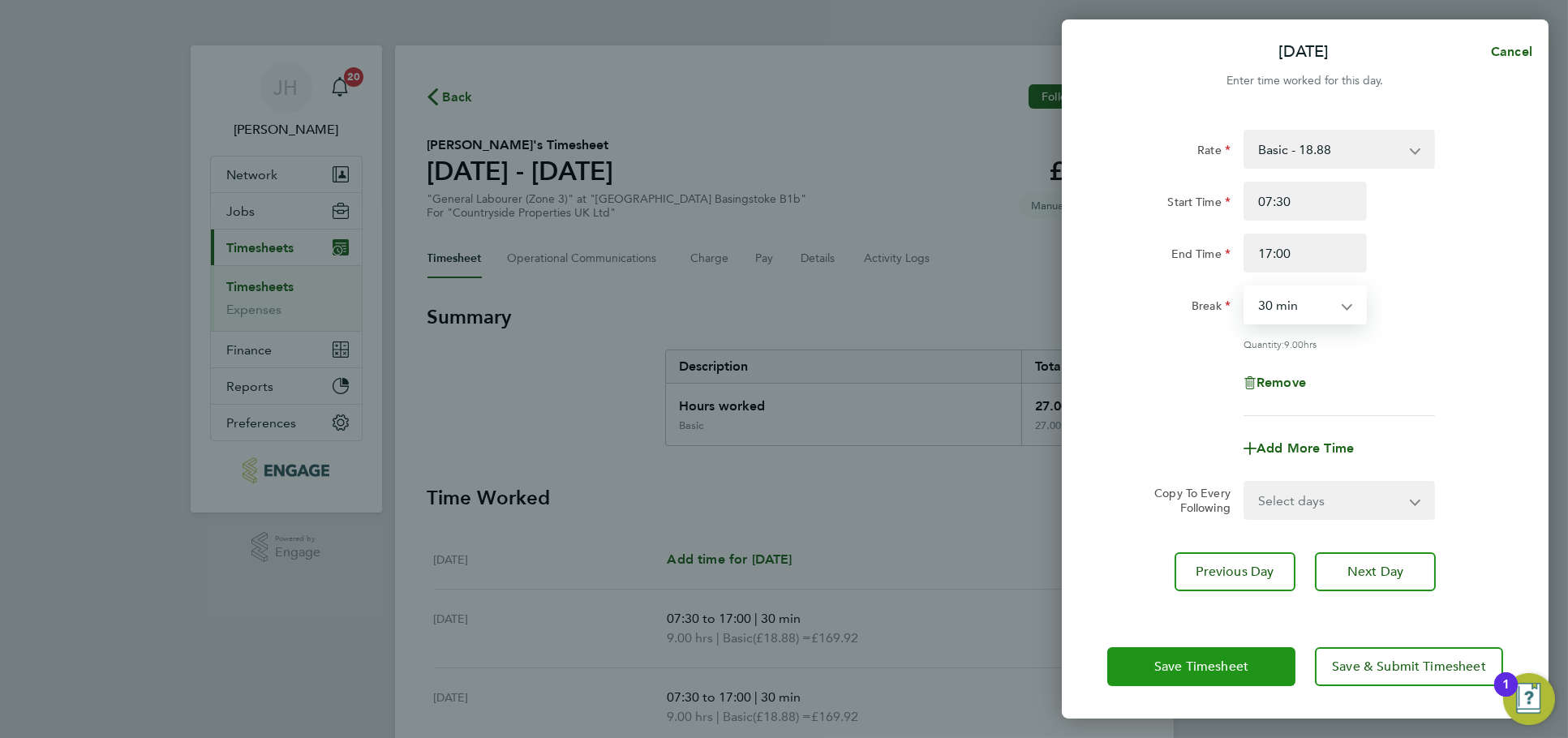
click at [1224, 659] on span "Save Timesheet" at bounding box center [1201, 666] width 94 height 16
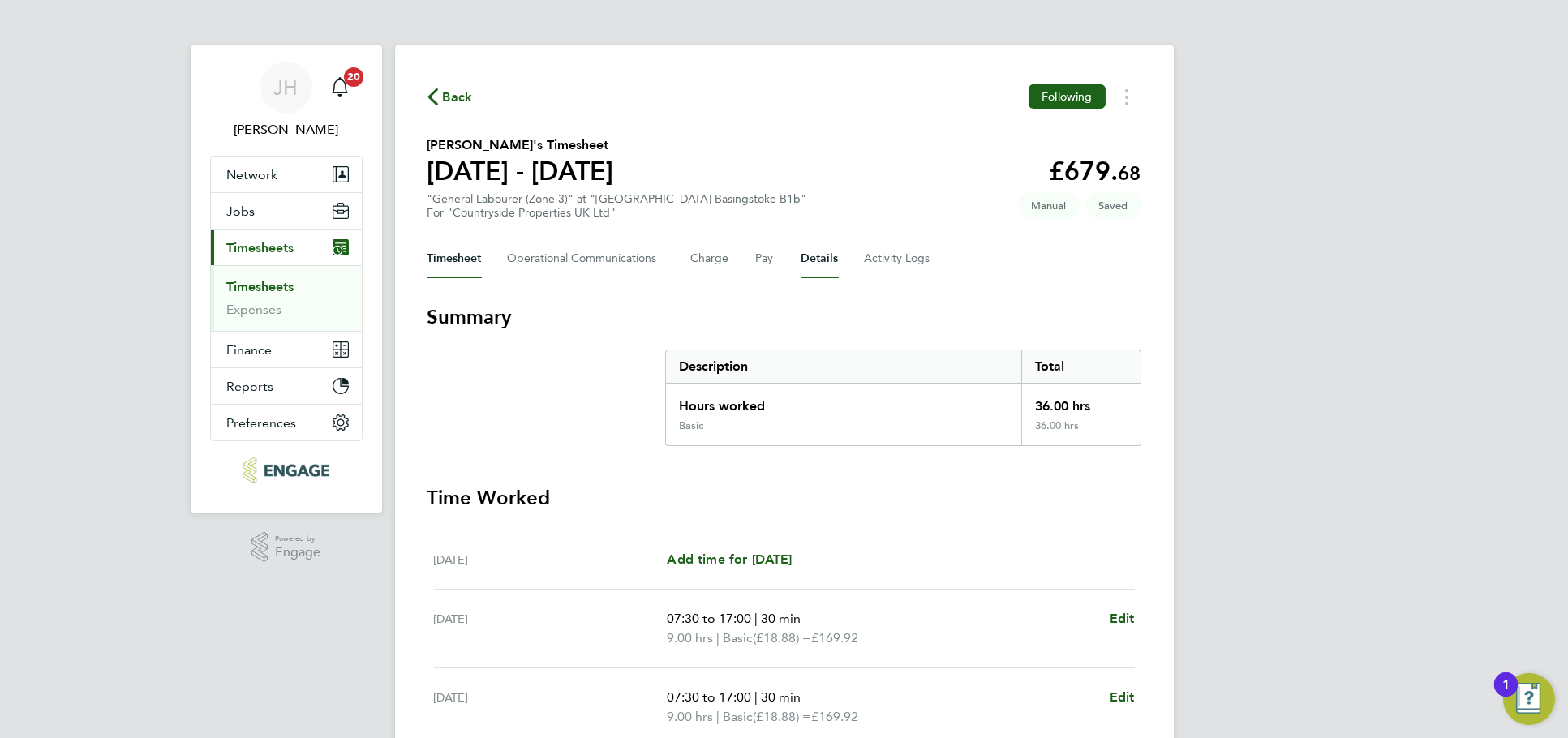
click at [814, 244] on button "Details" at bounding box center [820, 258] width 38 height 39
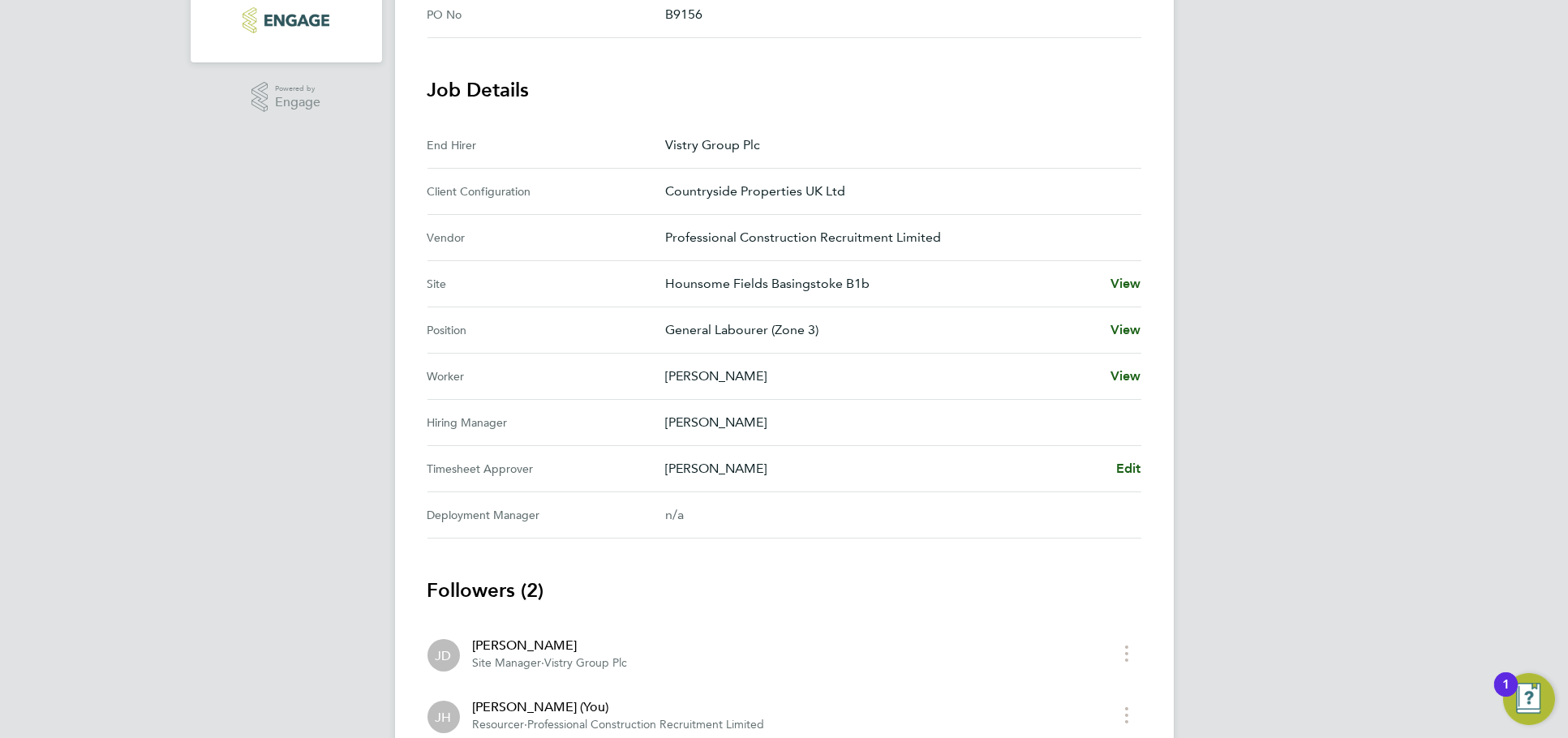
click at [1113, 470] on div "Josh Dillon Edit" at bounding box center [903, 469] width 476 height 20
click at [1127, 460] on span "Edit" at bounding box center [1128, 468] width 25 height 15
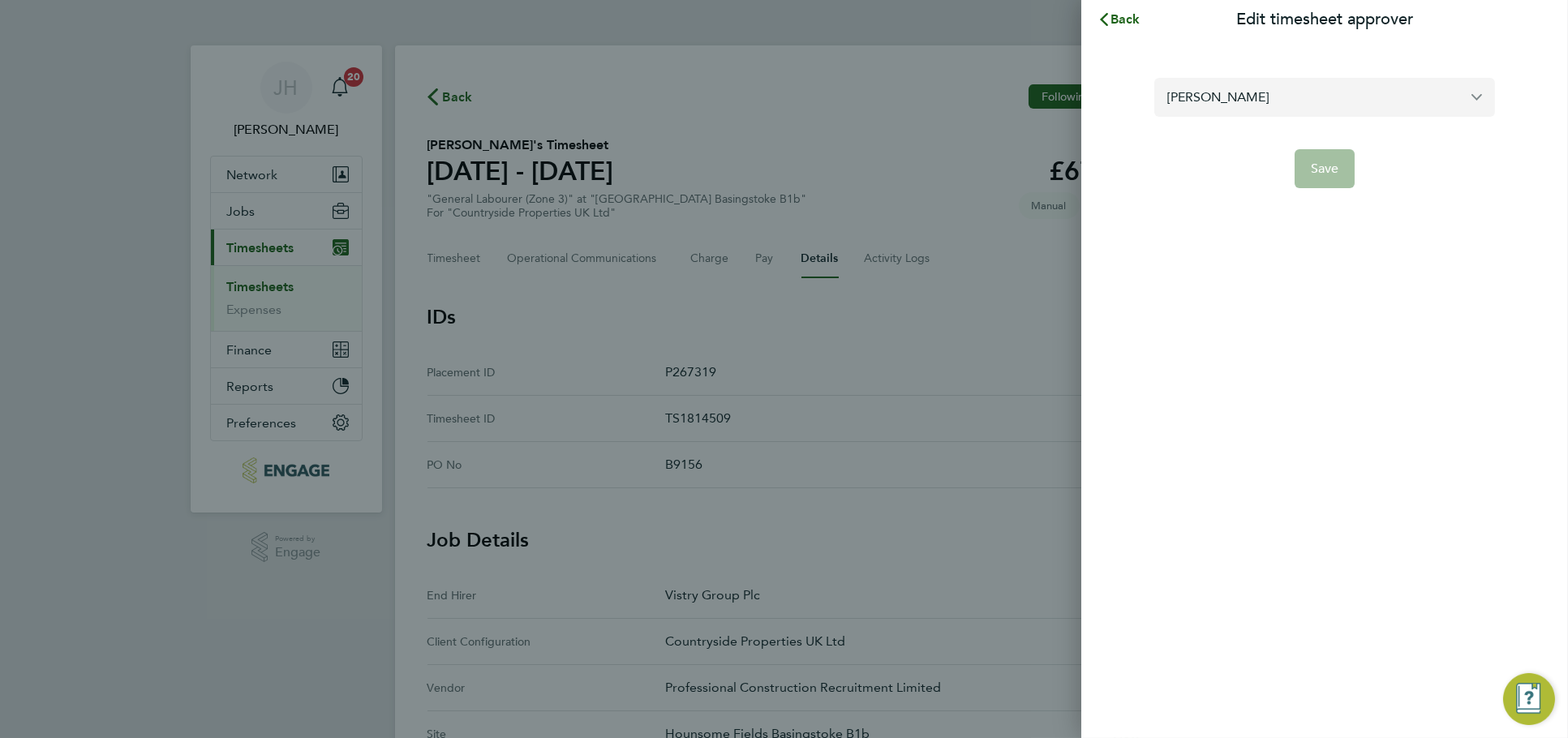
click at [1339, 101] on input "Josh Dillon" at bounding box center [1324, 97] width 340 height 38
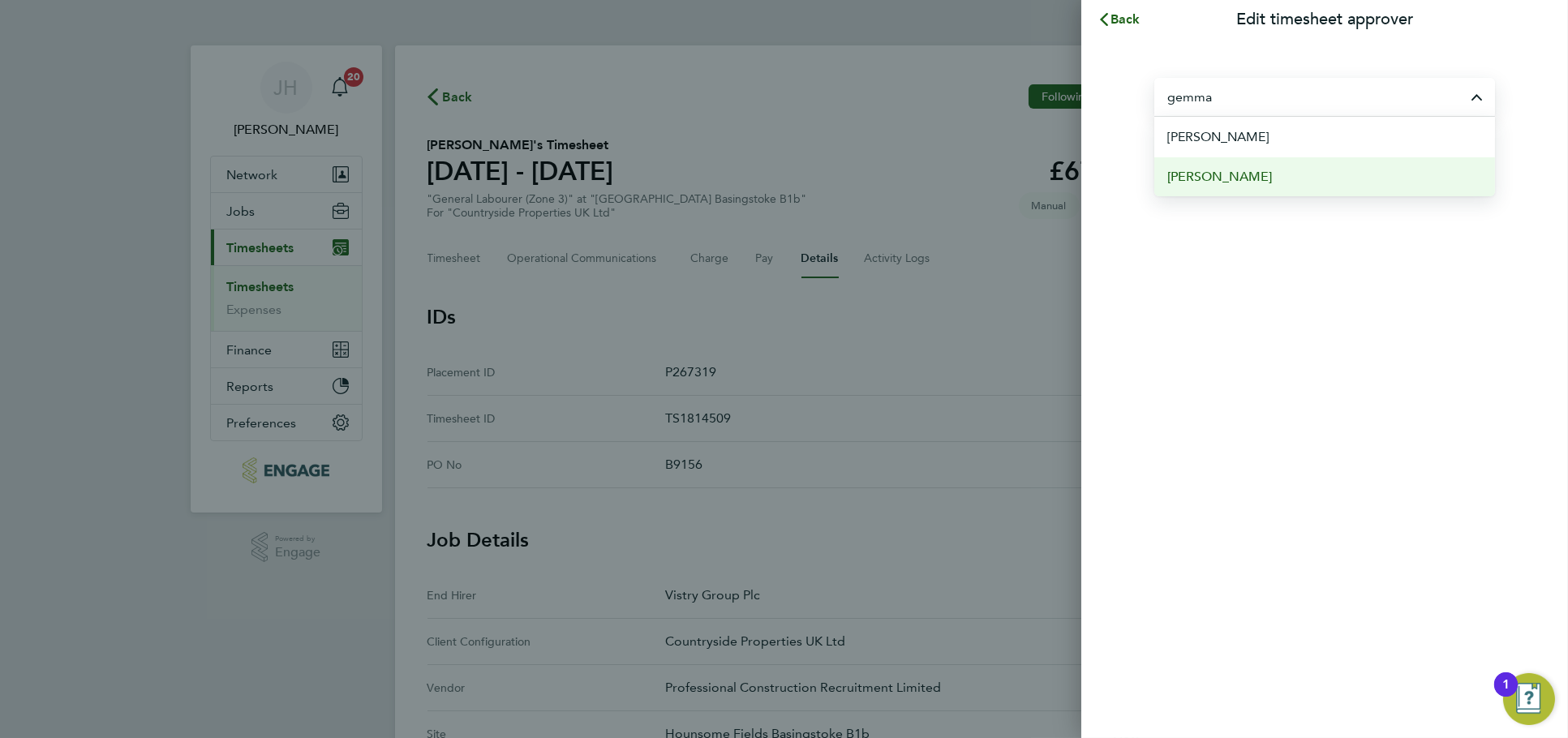
click at [1254, 168] on li "Gemma Owen" at bounding box center [1324, 177] width 340 height 39
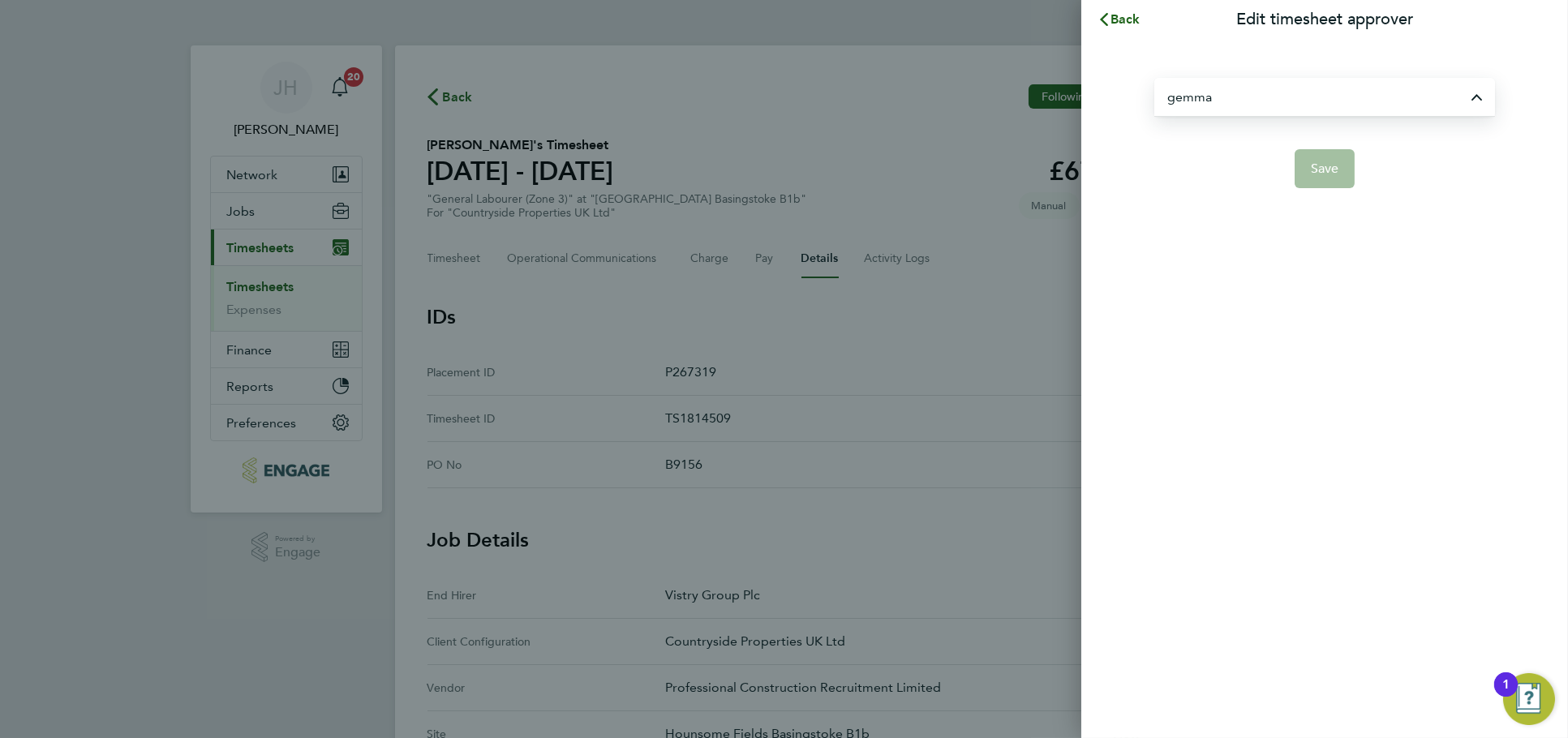
type input "Gemma Owen"
click at [1312, 183] on button "Save" at bounding box center [1325, 168] width 61 height 39
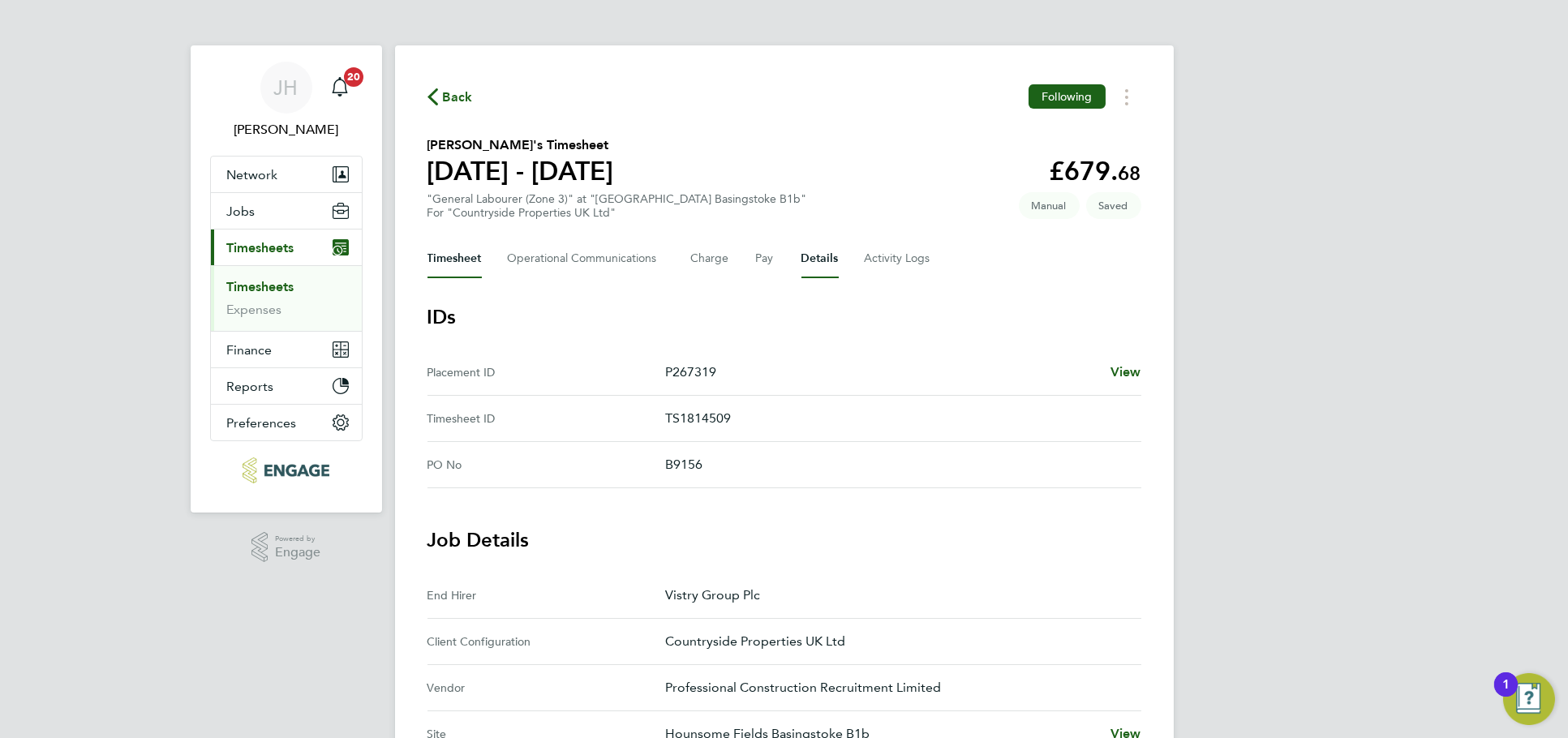
click at [454, 251] on button "Timesheet" at bounding box center [454, 258] width 54 height 39
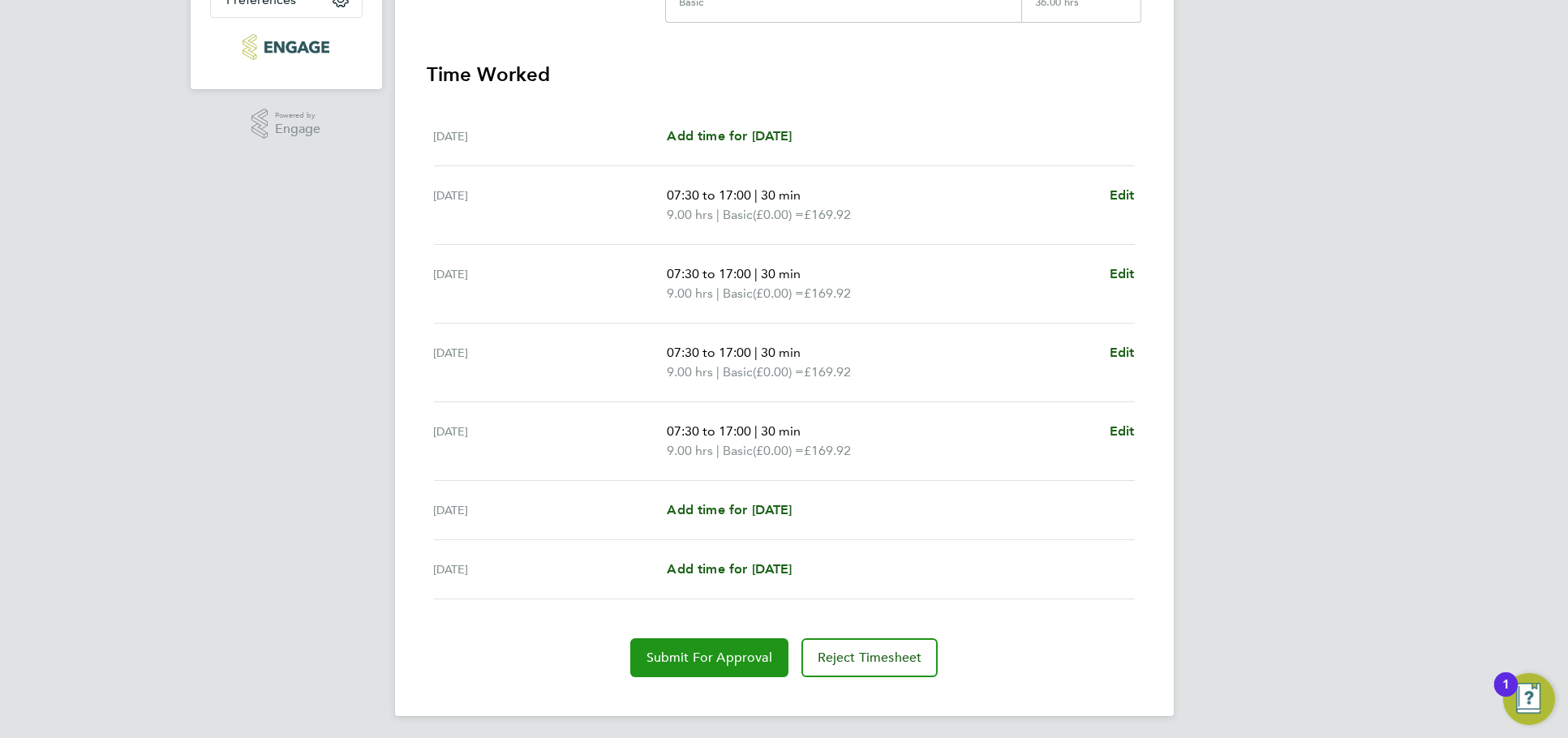
click at [701, 661] on button "Submit For Approval" at bounding box center [709, 657] width 159 height 39
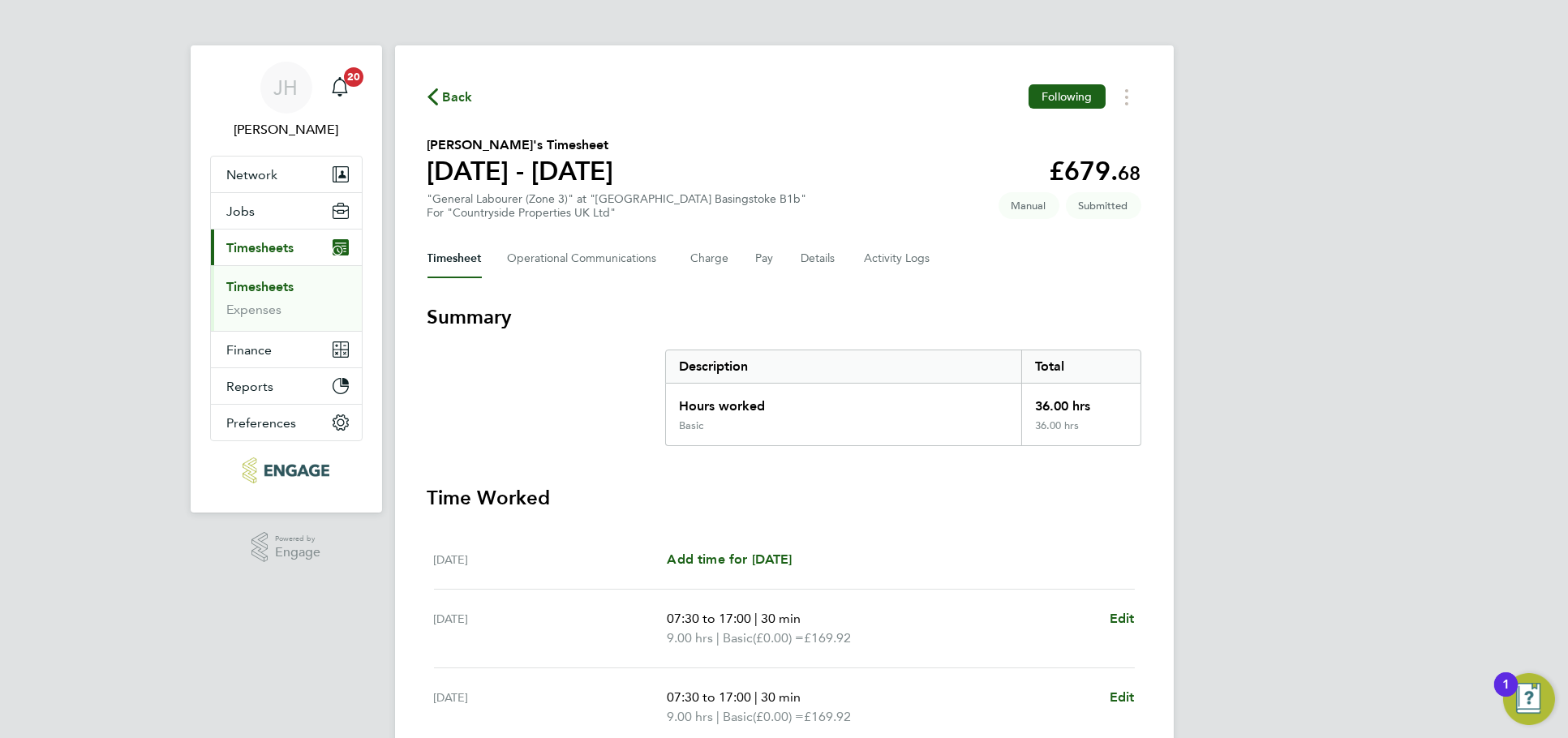
click at [435, 98] on icon "button" at bounding box center [433, 97] width 10 height 17
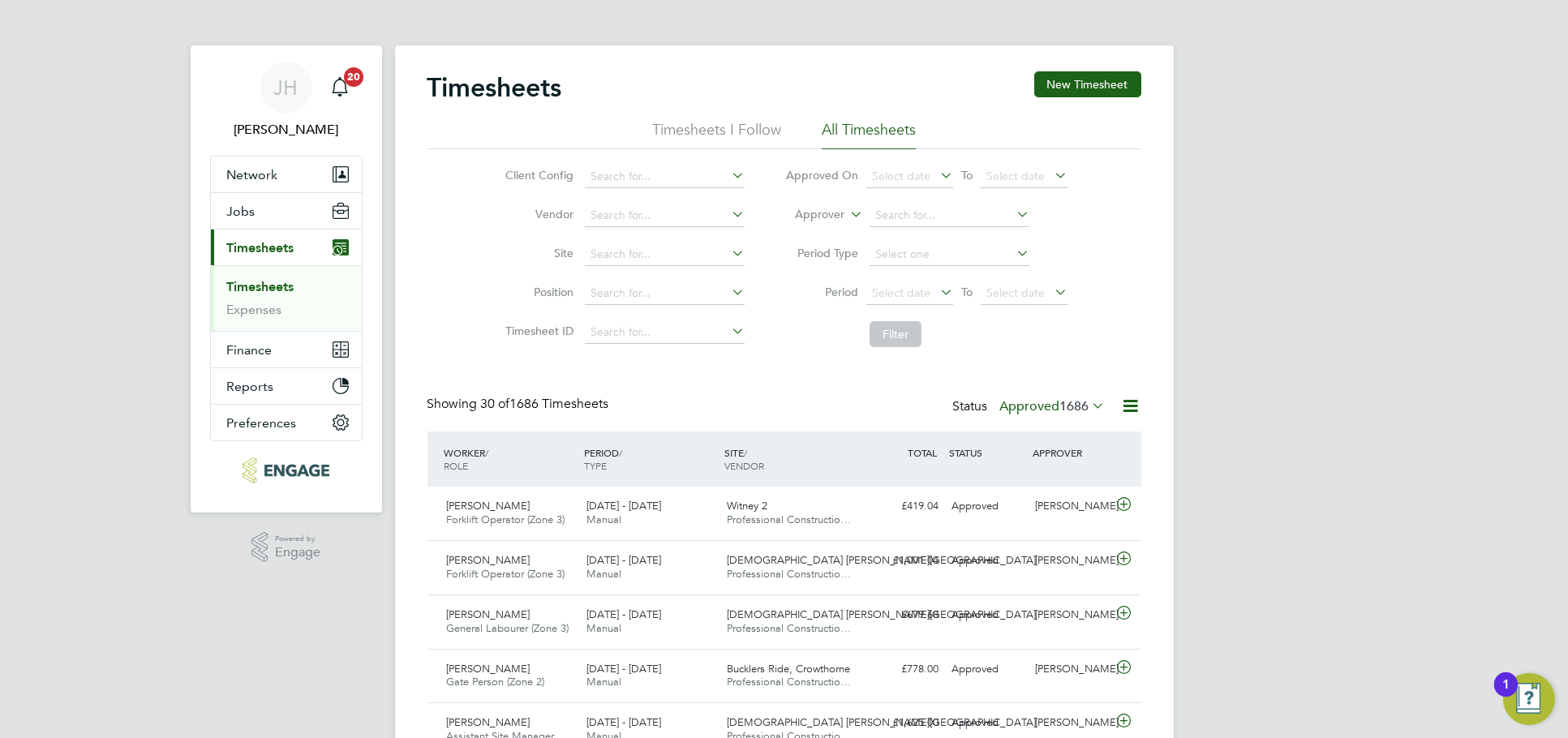
scroll to position [41, 141]
click at [271, 282] on link "Timesheets" at bounding box center [261, 286] width 68 height 15
click at [1080, 417] on div "Status Approved 1686" at bounding box center [1031, 407] width 156 height 22
click at [1079, 415] on div "Status Approved 1686" at bounding box center [1031, 407] width 156 height 22
click at [1069, 415] on div "Status Approved 1686" at bounding box center [1031, 407] width 156 height 22
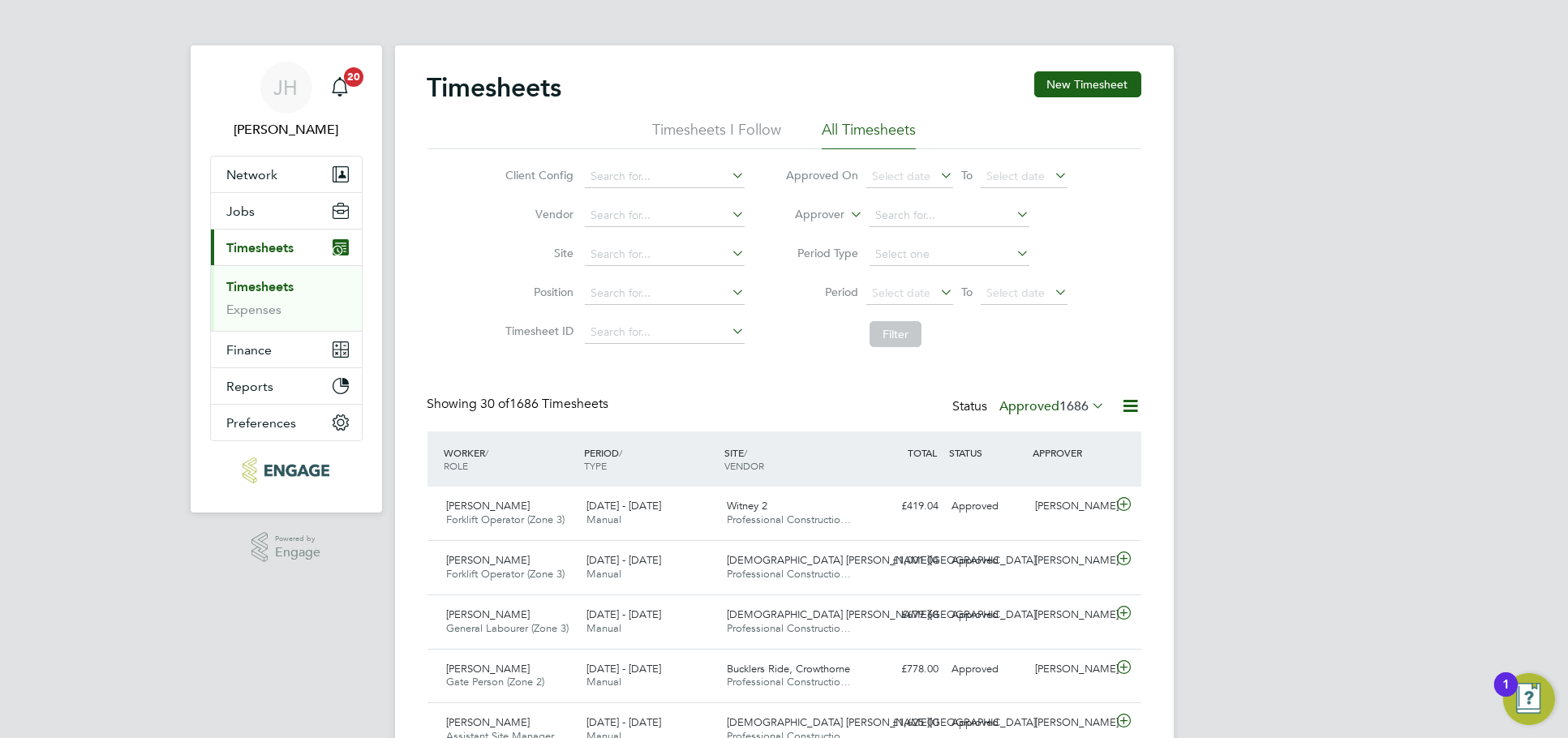
click at [1075, 410] on span "1686" at bounding box center [1075, 406] width 29 height 16
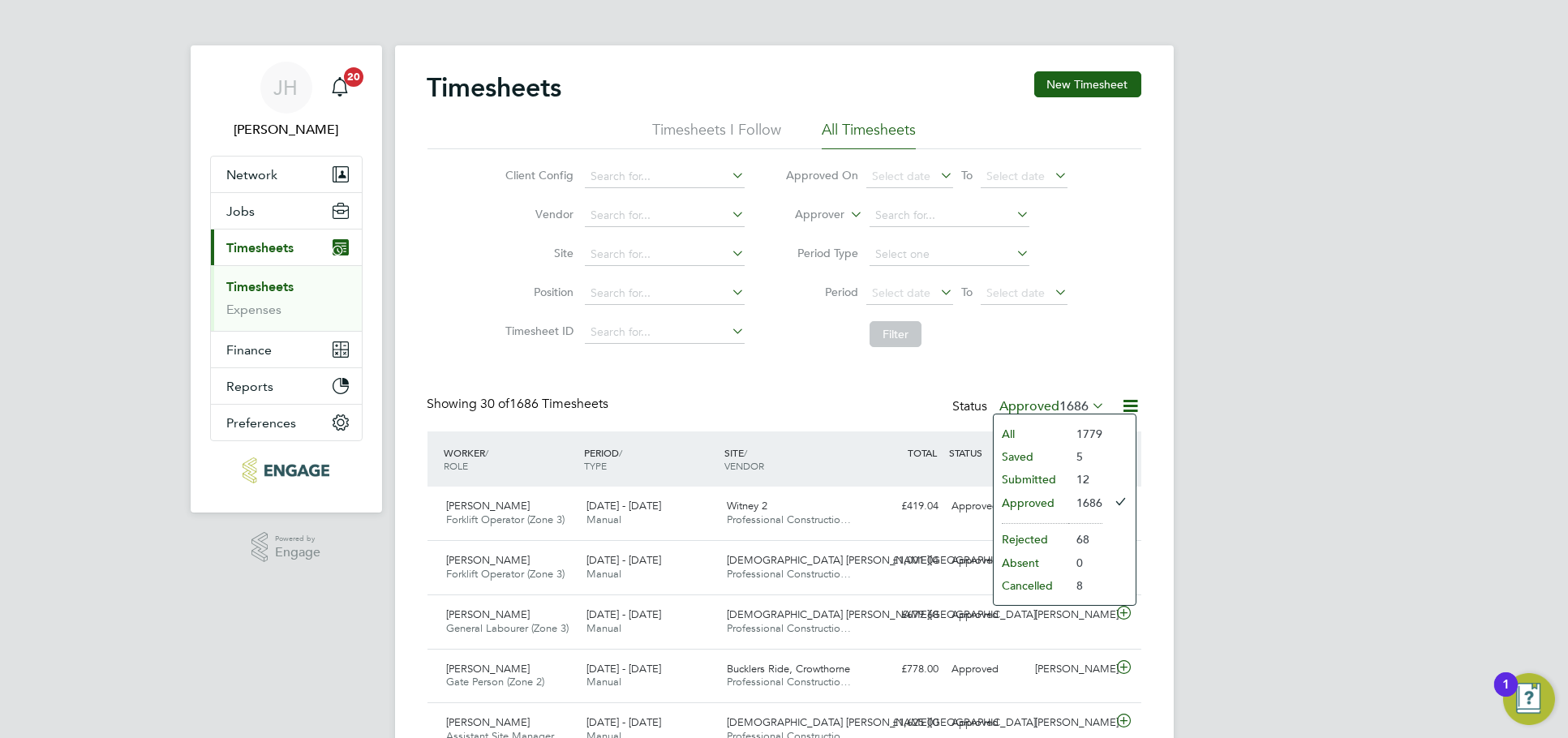
click at [1043, 485] on li "Submitted" at bounding box center [1030, 479] width 75 height 22
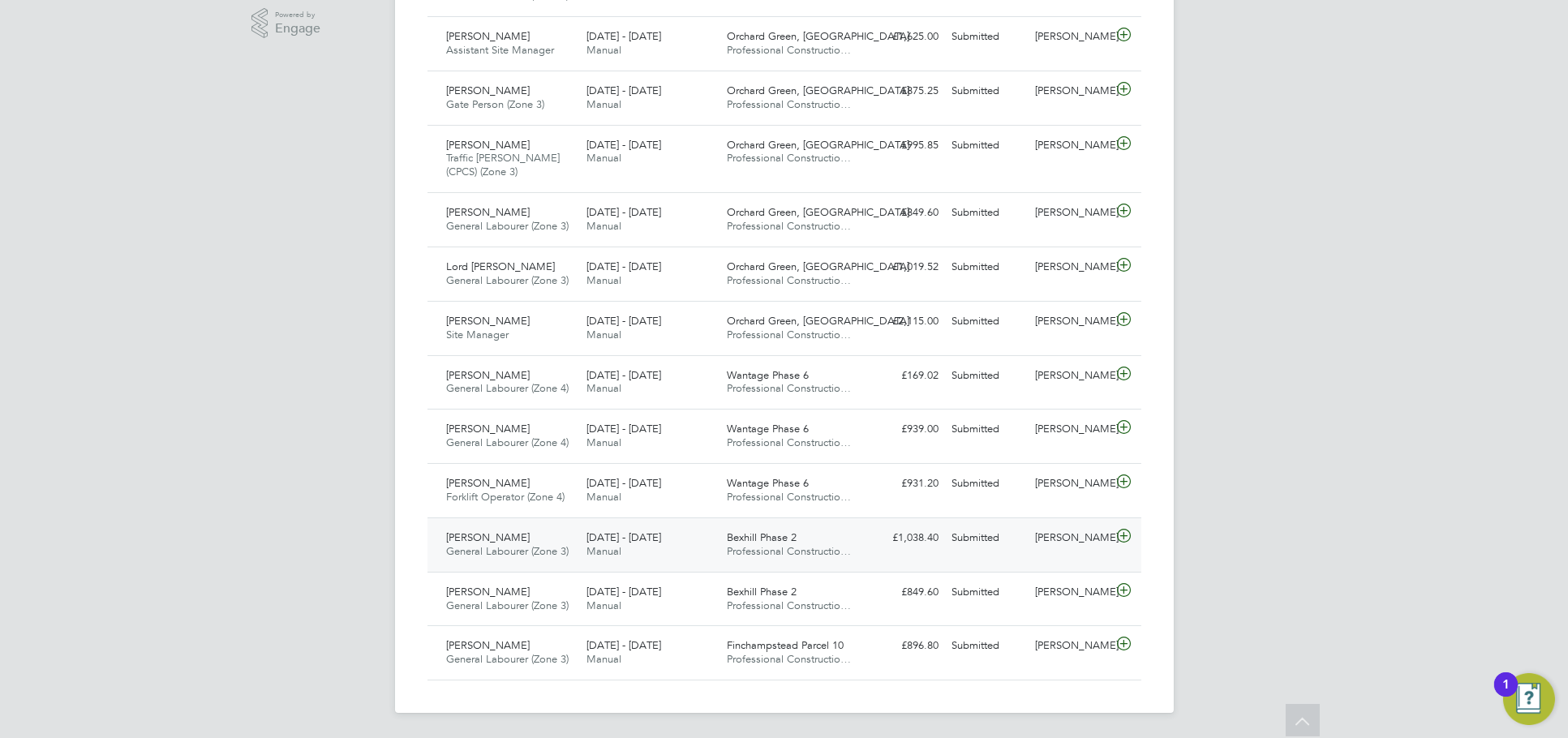
click at [1071, 554] on div "Charlie Haralambous General Labourer (Zone 3) 25 - 31 Aug 2025 25 - 31 Aug 2025…" at bounding box center [784, 544] width 714 height 54
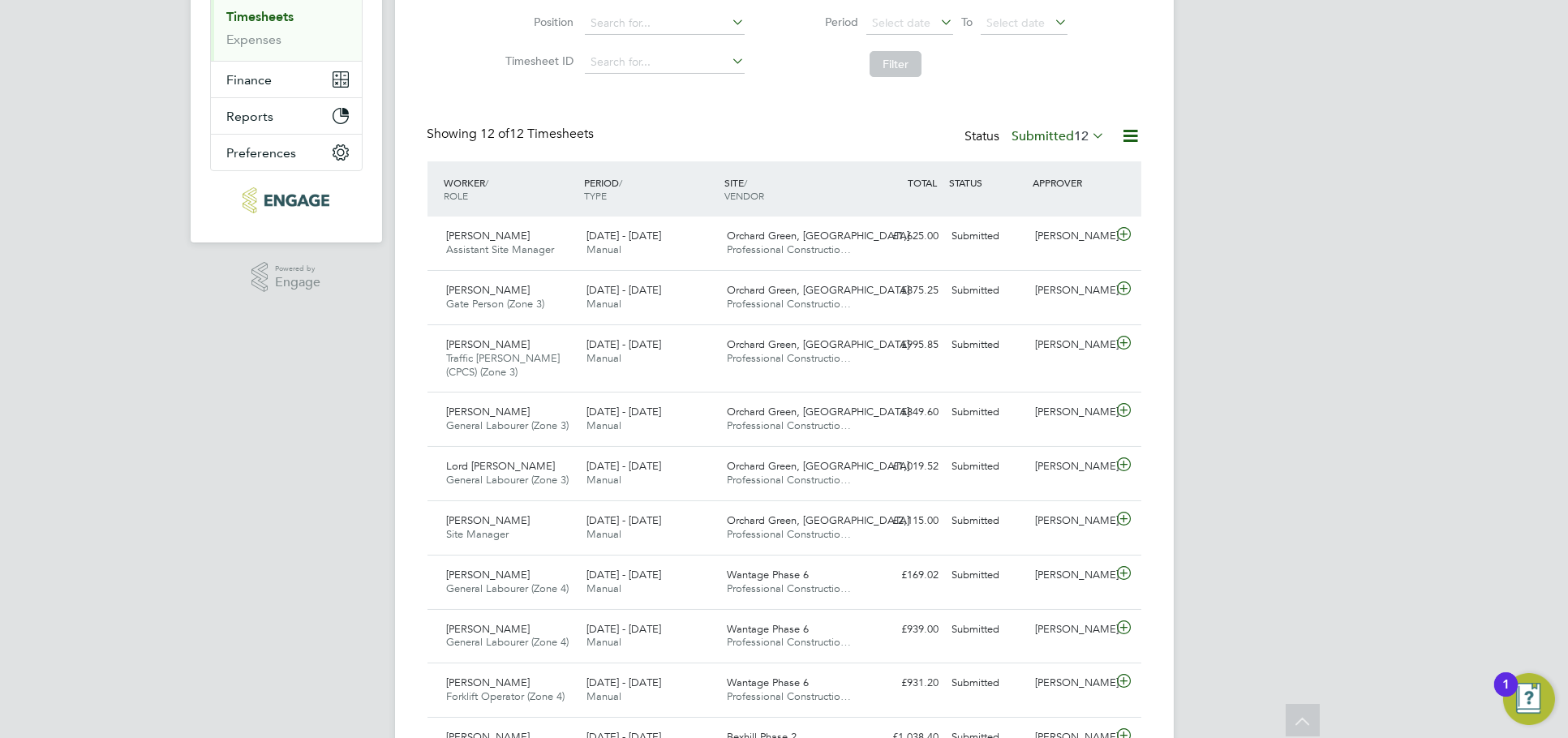
click at [1065, 134] on label "Submitted 12" at bounding box center [1059, 135] width 93 height 16
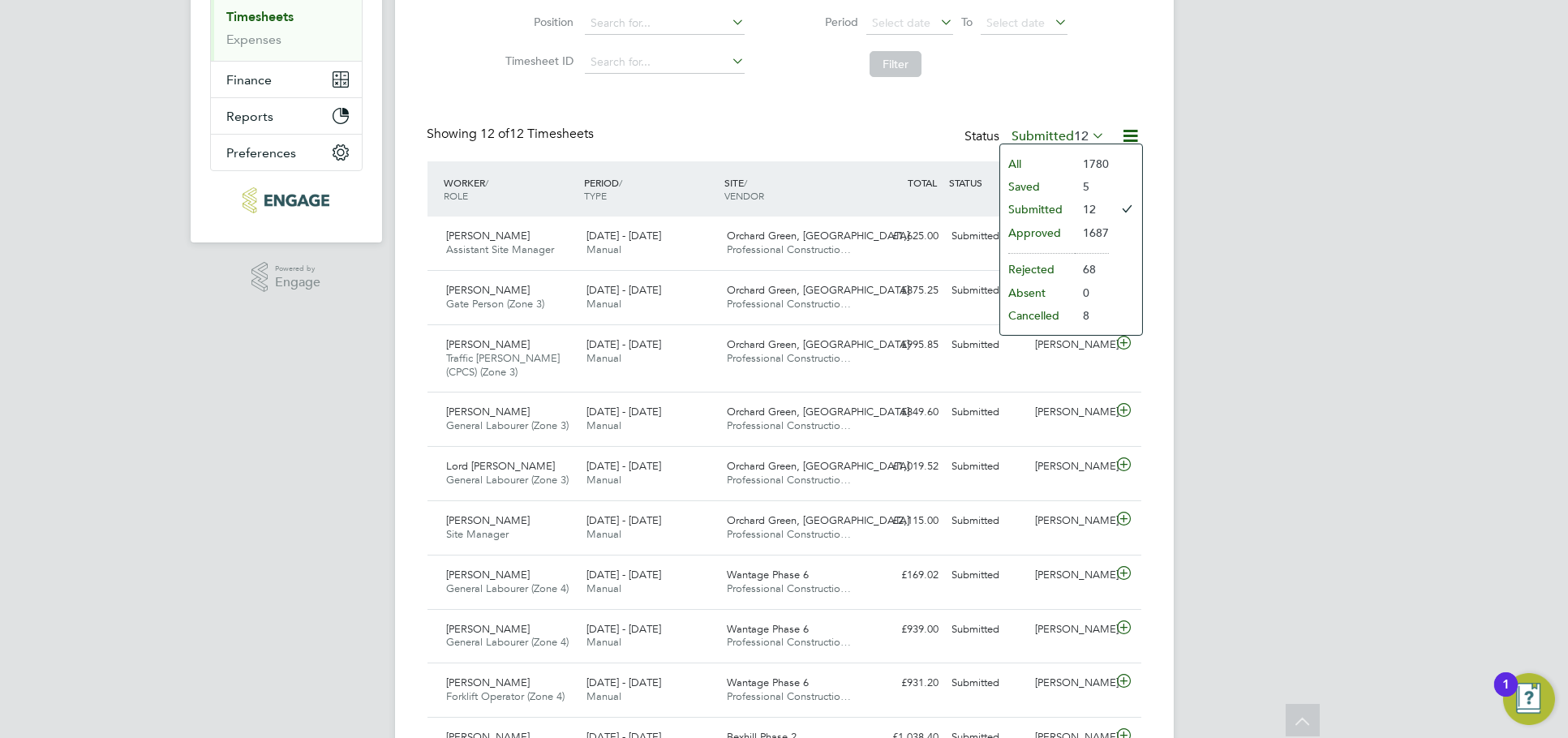
click at [1048, 225] on li "Approved" at bounding box center [1037, 232] width 75 height 22
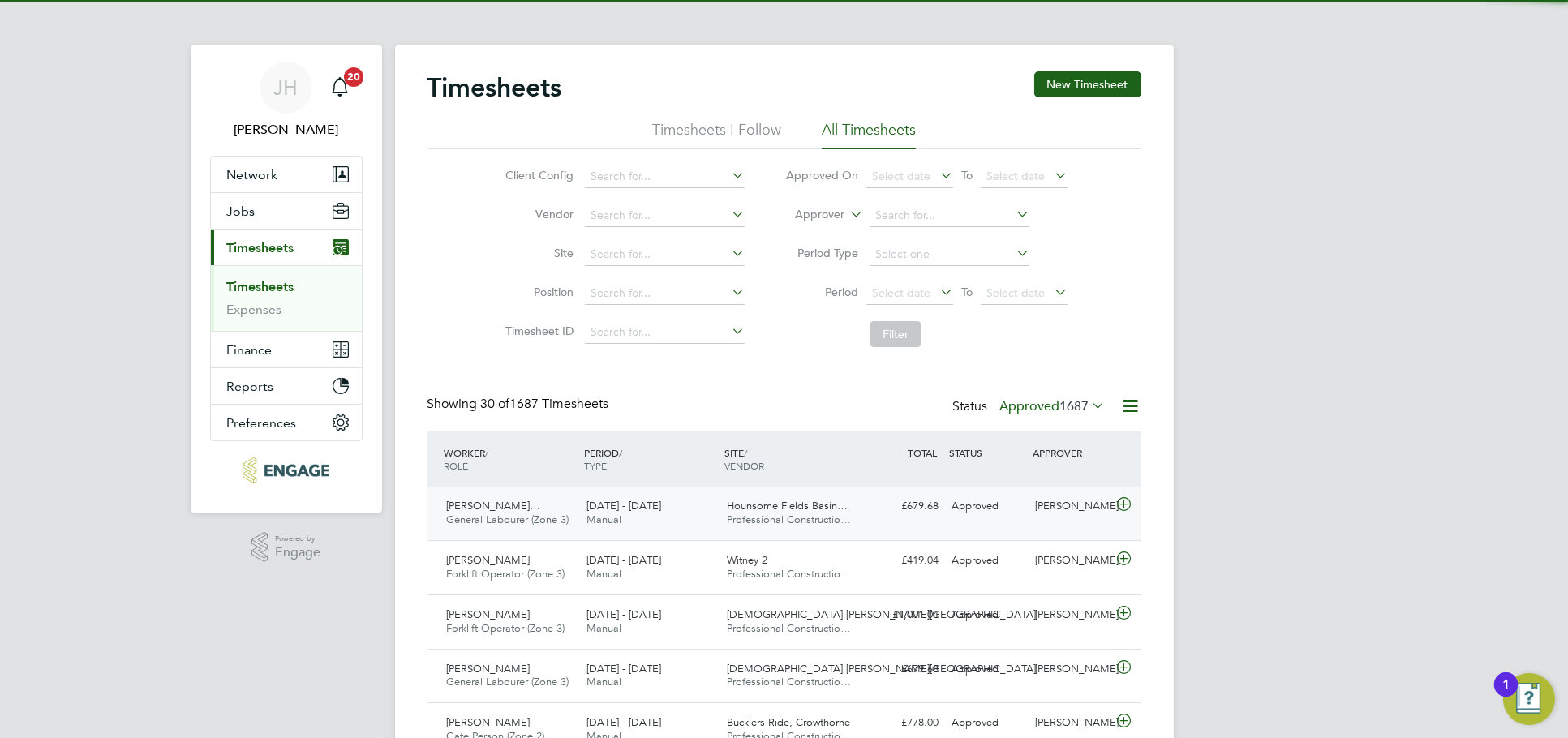
click at [1052, 505] on div "Gemma Owen" at bounding box center [1071, 506] width 84 height 27
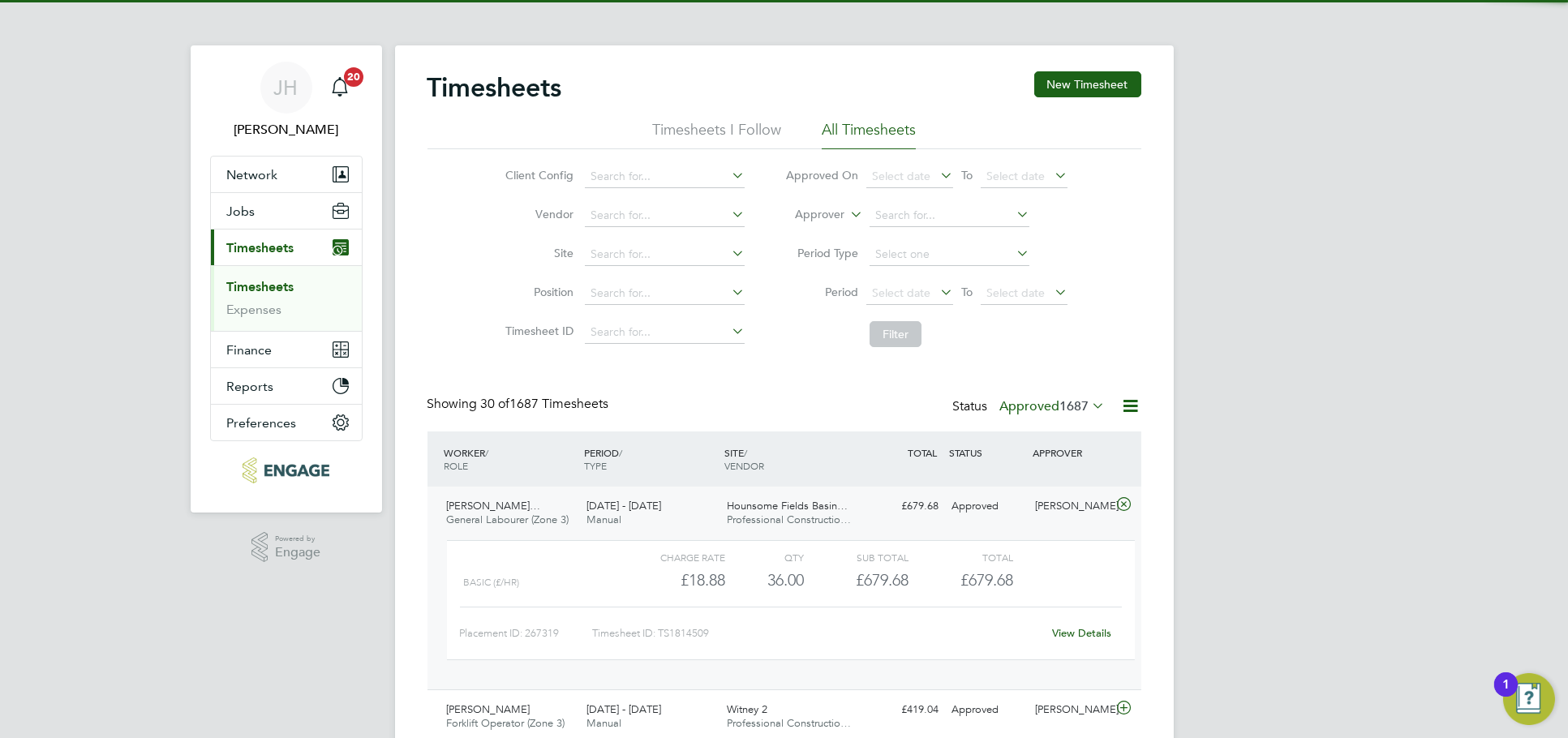
click at [1080, 628] on link "View Details" at bounding box center [1081, 633] width 59 height 14
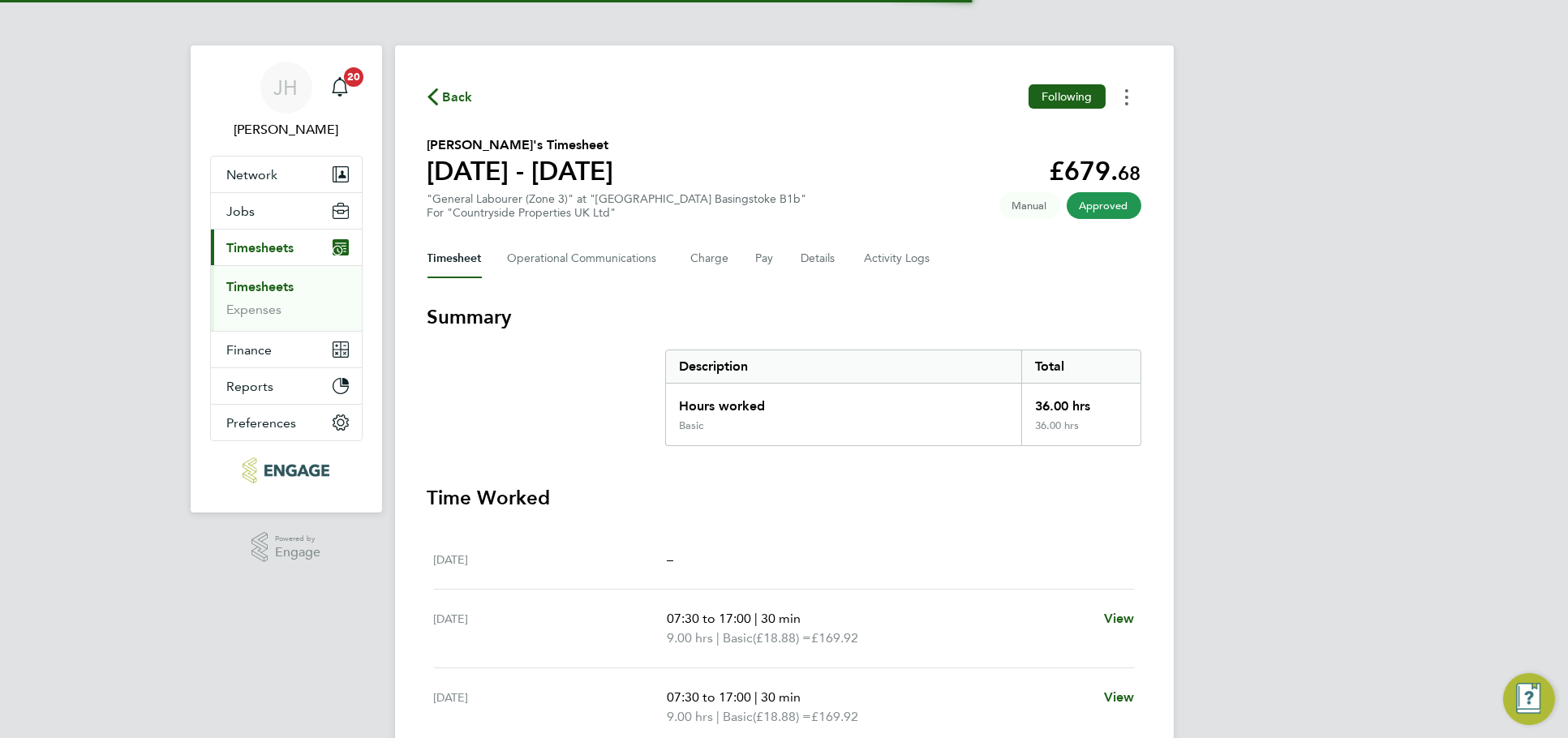
click at [1127, 103] on button "Timesheets Menu" at bounding box center [1126, 96] width 29 height 25
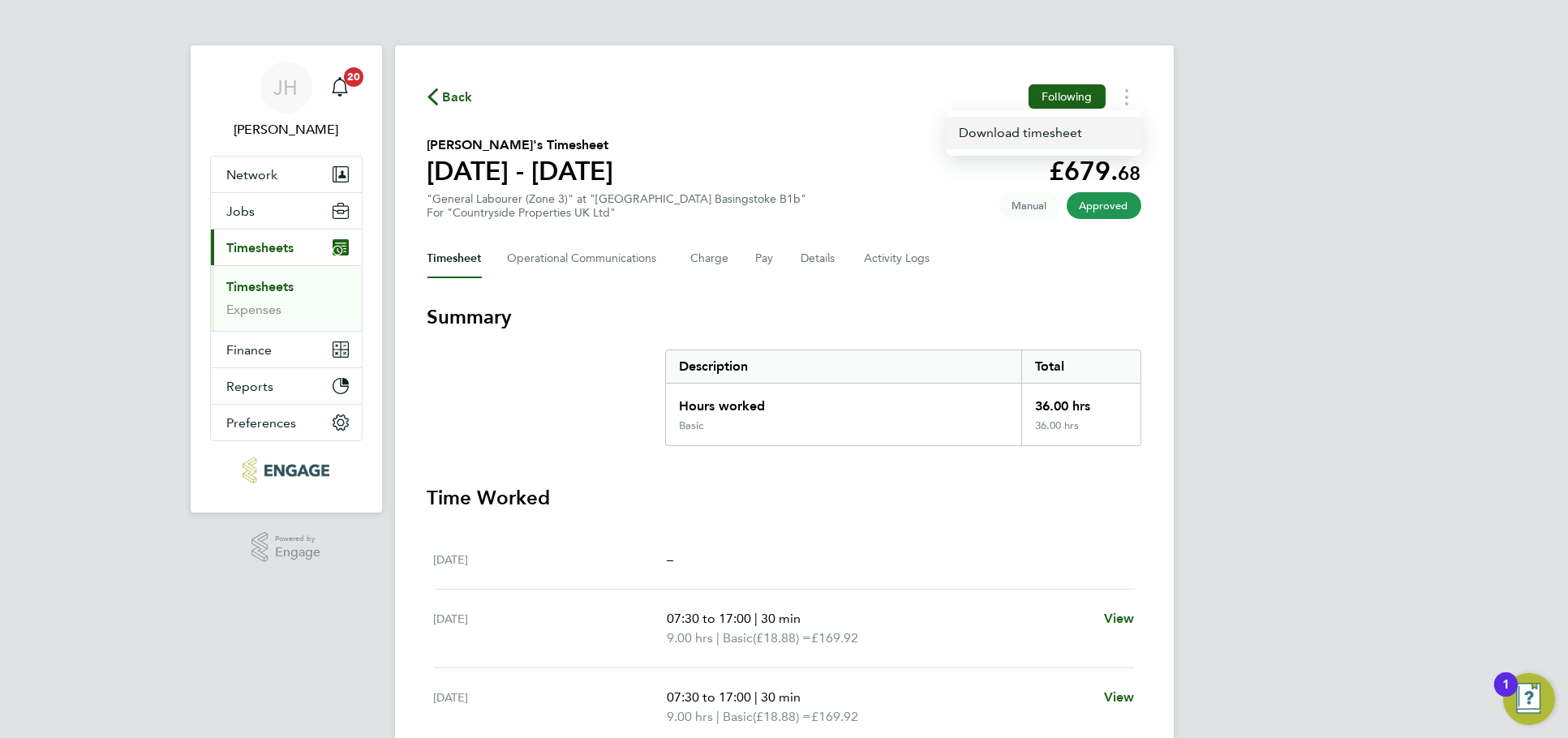
click at [1035, 139] on link "Download timesheet" at bounding box center [1043, 133] width 195 height 33
